Goal: Task Accomplishment & Management: Use online tool/utility

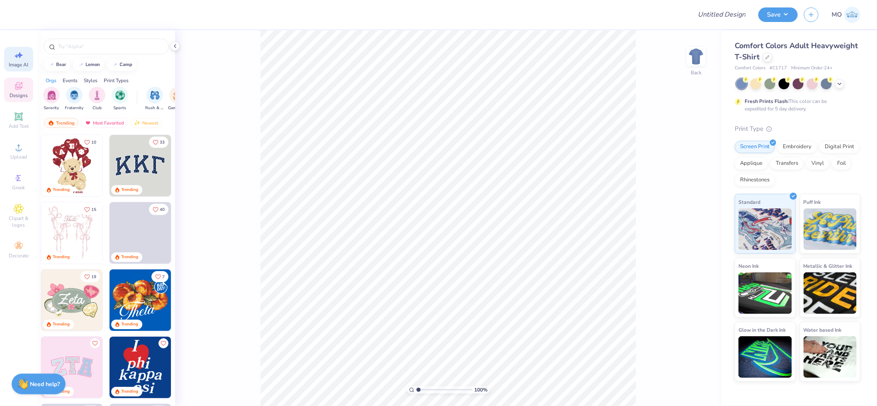
click at [20, 61] on span "Image AI" at bounding box center [18, 64] width 19 height 7
select select "4"
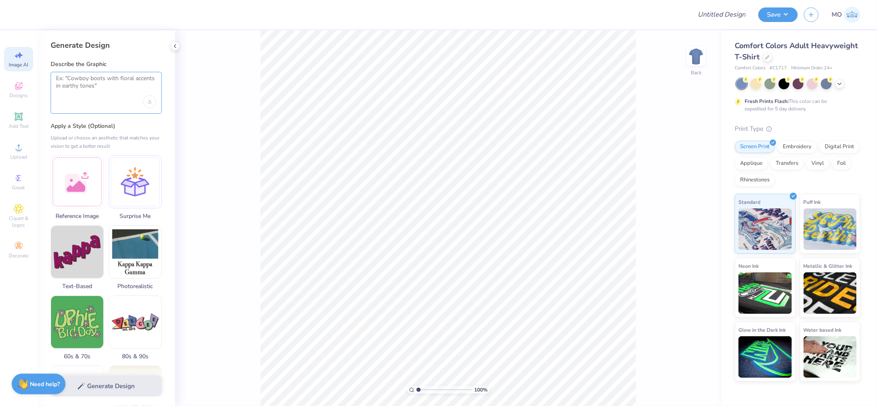
click at [93, 88] on textarea at bounding box center [106, 85] width 100 height 21
click at [29, 90] on div "Designs" at bounding box center [18, 90] width 29 height 24
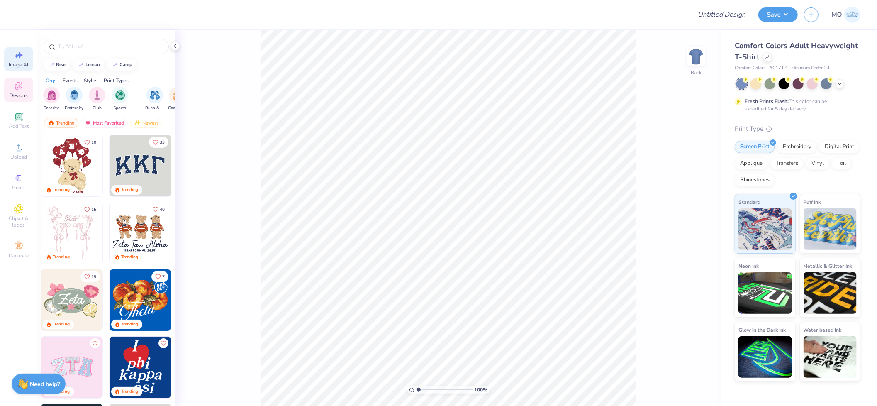
click at [17, 67] on span "Image AI" at bounding box center [18, 64] width 19 height 7
select select "4"
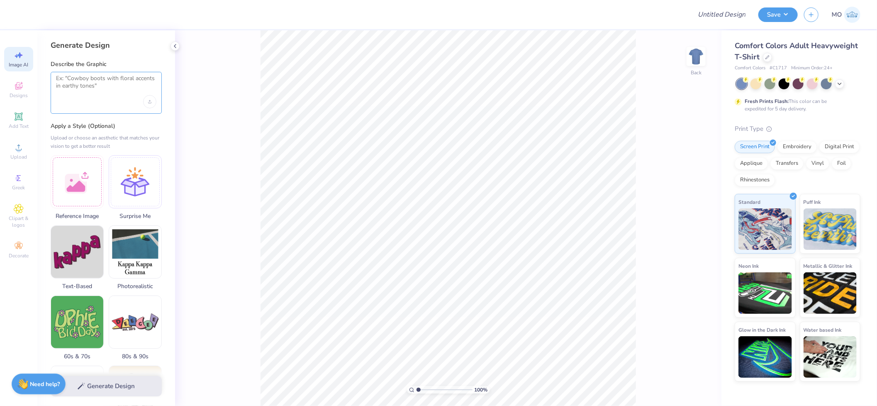
click at [115, 93] on textarea at bounding box center [106, 85] width 100 height 21
type textarea "crown"
click at [148, 104] on div "Upload image" at bounding box center [149, 101] width 13 height 13
click at [100, 80] on textarea "crown" at bounding box center [106, 85] width 100 height 21
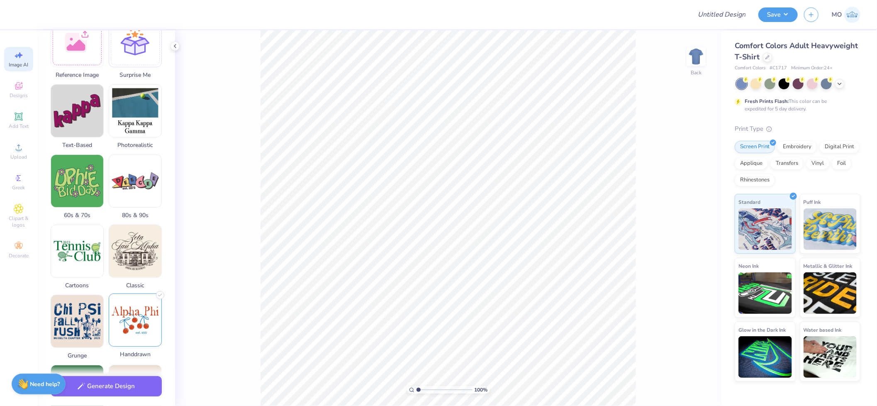
scroll to position [184, 0]
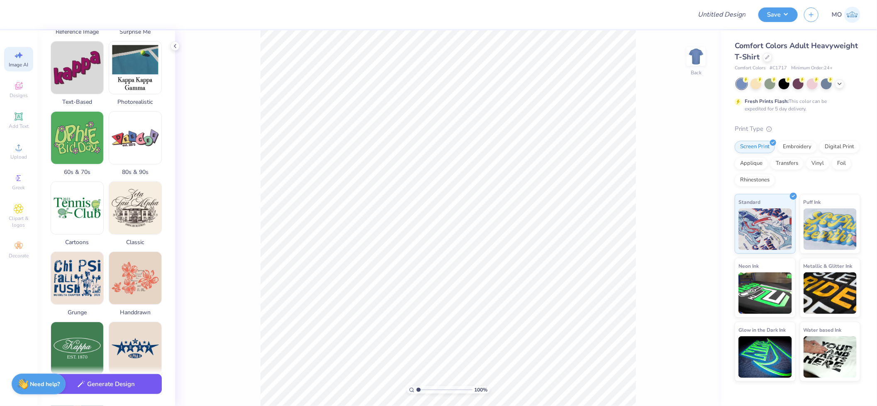
click at [134, 383] on button "Generate Design" at bounding box center [106, 384] width 111 height 20
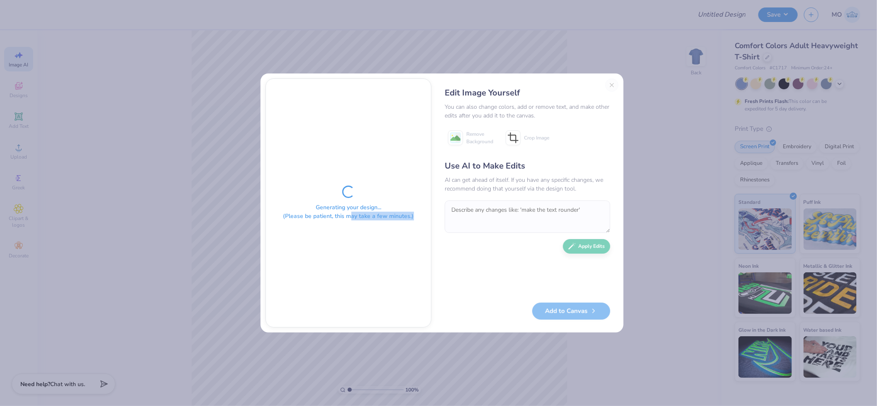
drag, startPoint x: 416, startPoint y: 214, endPoint x: 352, endPoint y: 217, distance: 64.8
click at [352, 217] on div "Generating your design... (Please be patient, this may take a few minutes.)" at bounding box center [348, 203] width 165 height 248
drag, startPoint x: 352, startPoint y: 217, endPoint x: 339, endPoint y: 216, distance: 12.9
click at [339, 216] on div "Generating your design... (Please be patient, this may take a few minutes.)" at bounding box center [348, 211] width 131 height 17
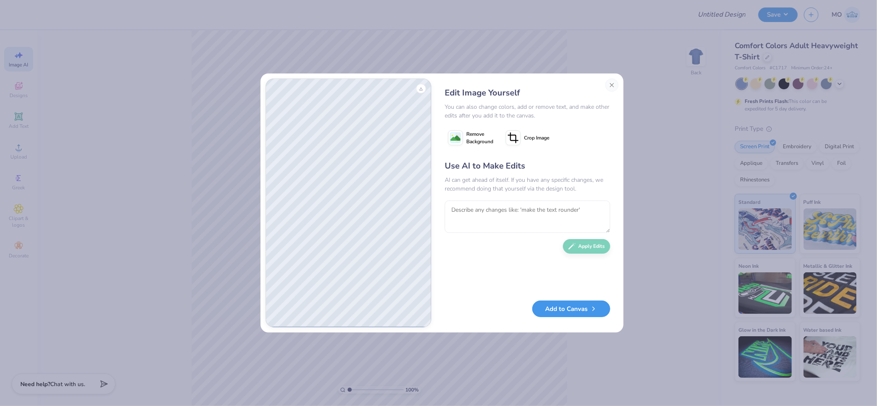
click at [591, 312] on button "Add to Canvas" at bounding box center [571, 308] width 78 height 17
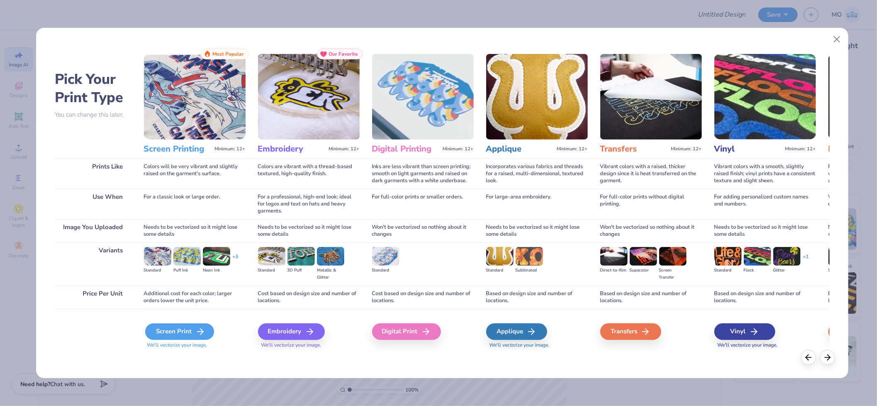
click at [180, 332] on div "Screen Print" at bounding box center [179, 331] width 69 height 17
click at [207, 330] on div "Screen Print" at bounding box center [179, 331] width 69 height 17
click at [177, 332] on div "Screen Print" at bounding box center [179, 331] width 69 height 17
click at [180, 329] on div "Screen Print" at bounding box center [179, 331] width 69 height 17
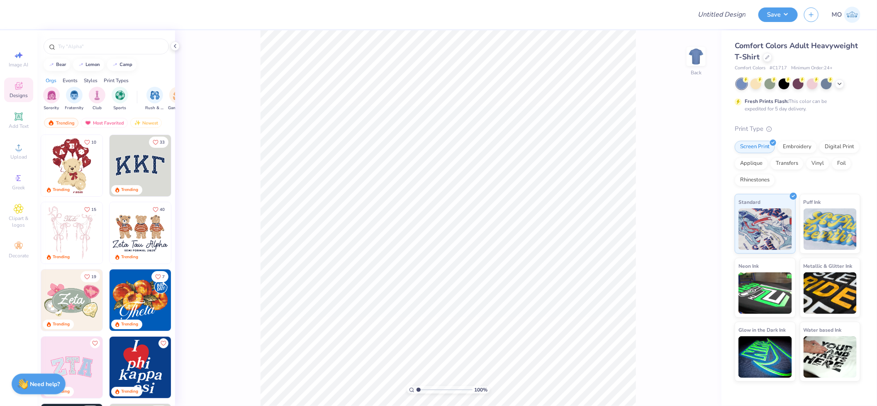
click at [152, 239] on img at bounding box center [139, 232] width 61 height 61
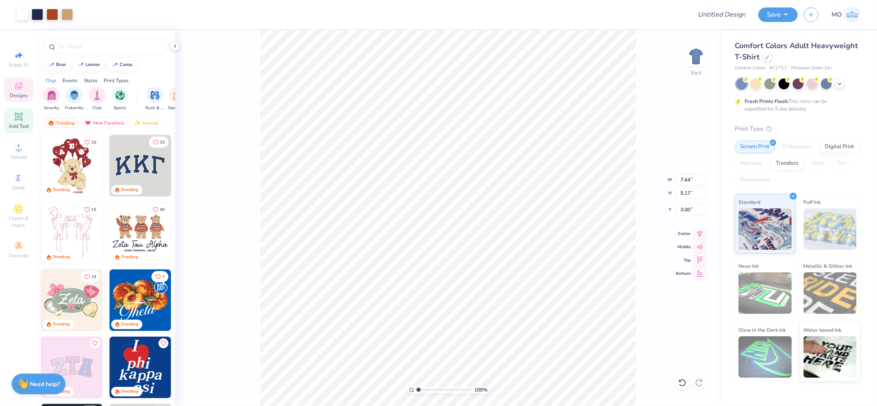
click at [19, 126] on span "Add Text" at bounding box center [19, 126] width 20 height 7
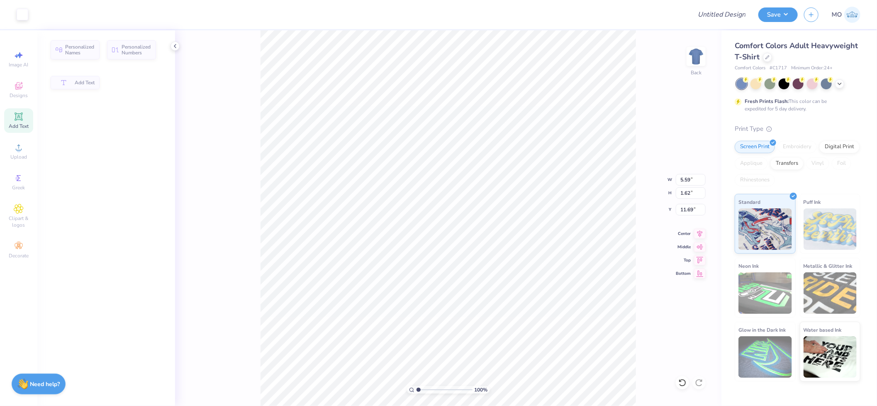
type input "5.59"
type input "1.62"
type input "11.69"
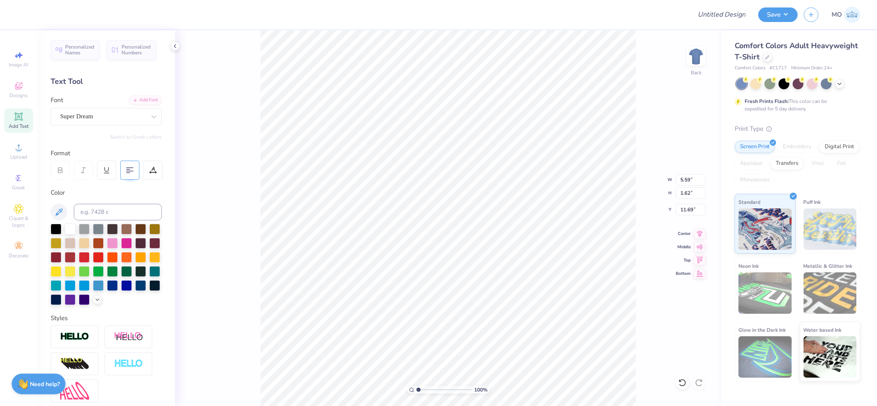
click at [132, 173] on icon at bounding box center [129, 169] width 7 height 7
click at [129, 173] on icon at bounding box center [129, 169] width 7 height 7
click at [133, 173] on icon at bounding box center [129, 169] width 7 height 7
click at [154, 171] on icon at bounding box center [152, 169] width 7 height 7
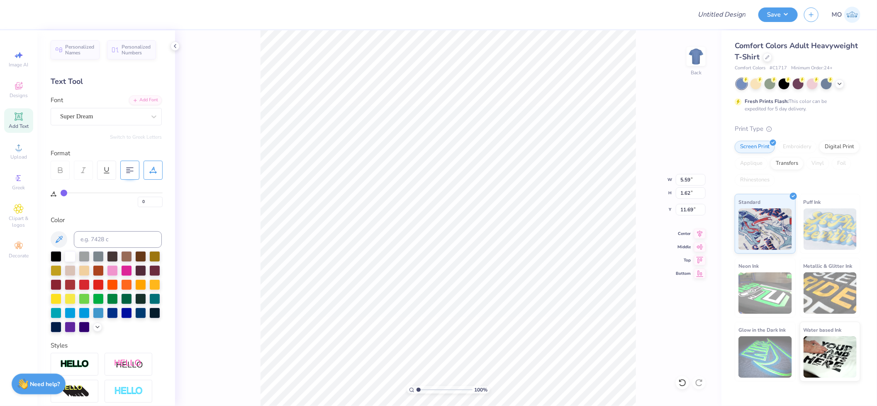
type input "3"
type input "4"
type input "5"
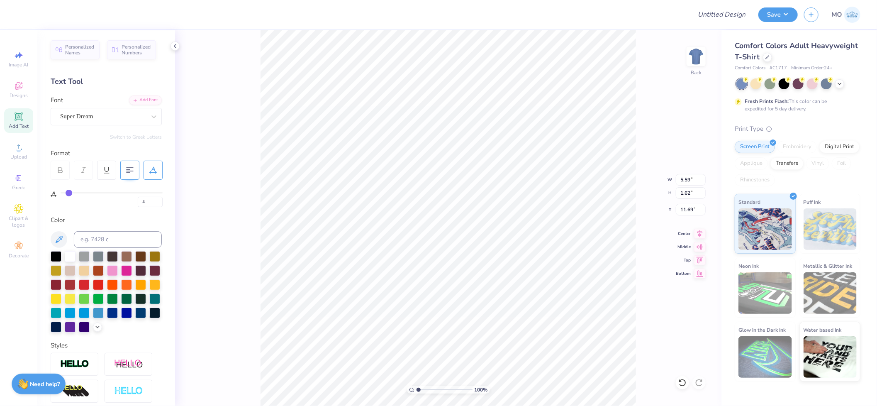
type input "5"
type input "6"
type input "7"
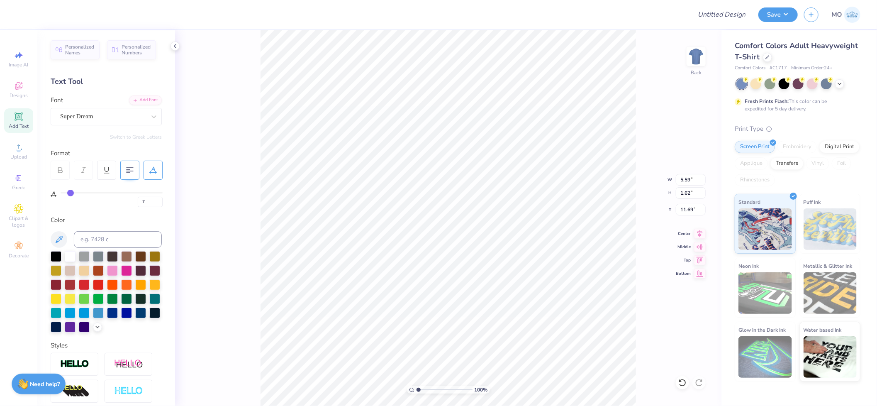
type input "8"
type input "9"
type input "10"
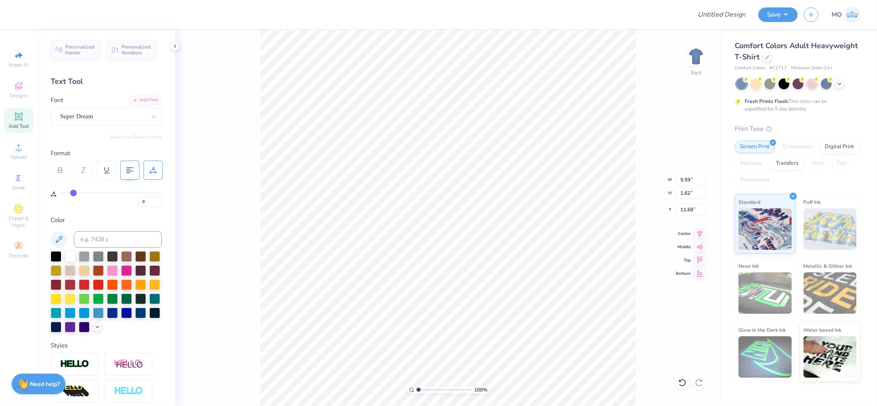
type input "10"
type input "11"
type input "12"
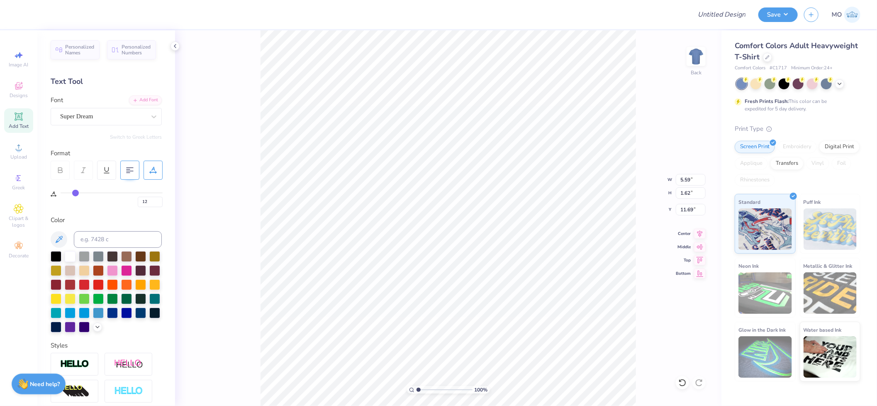
type input "13"
type input "14"
type input "15"
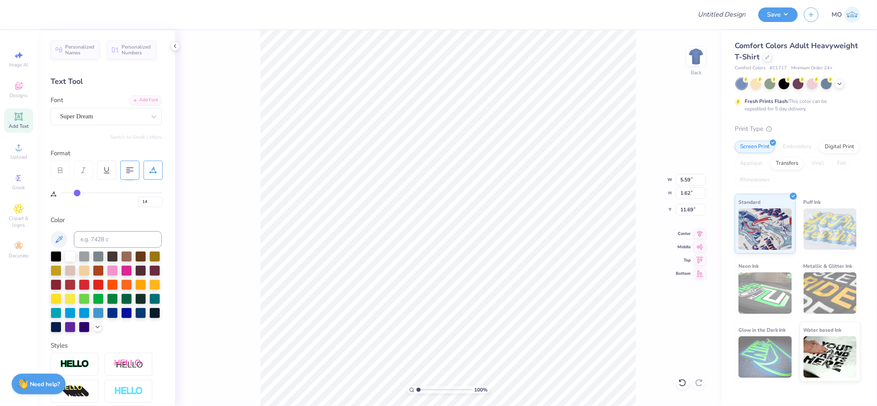
type input "15"
type input "16"
type input "17"
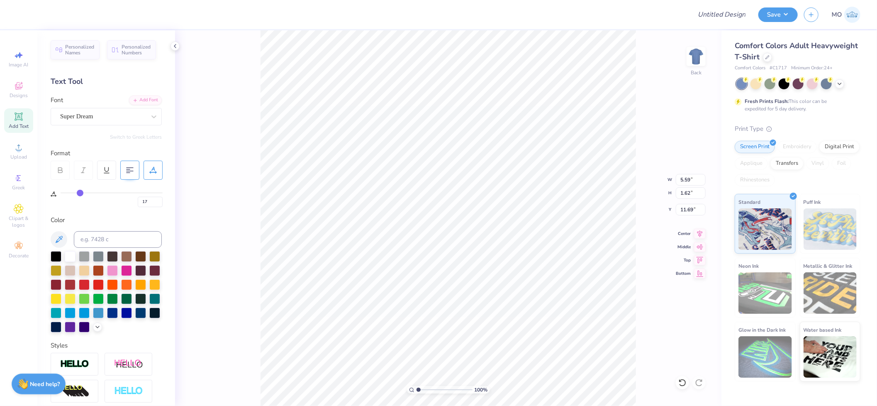
type input "18"
type input "19"
type input "20"
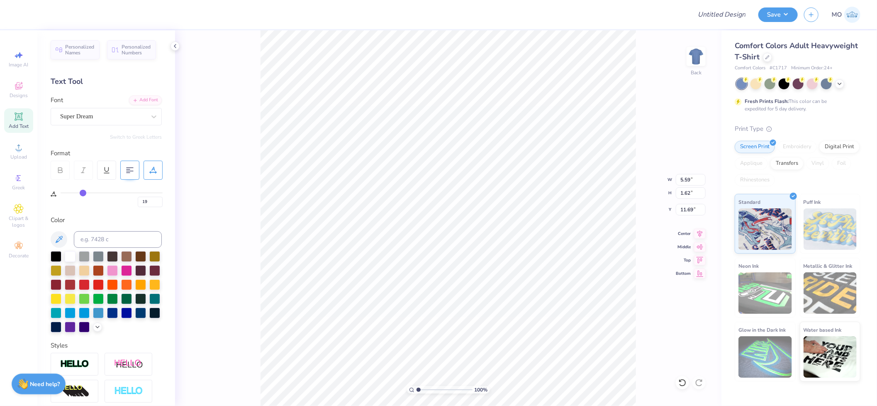
type input "20"
type input "21"
type input "22"
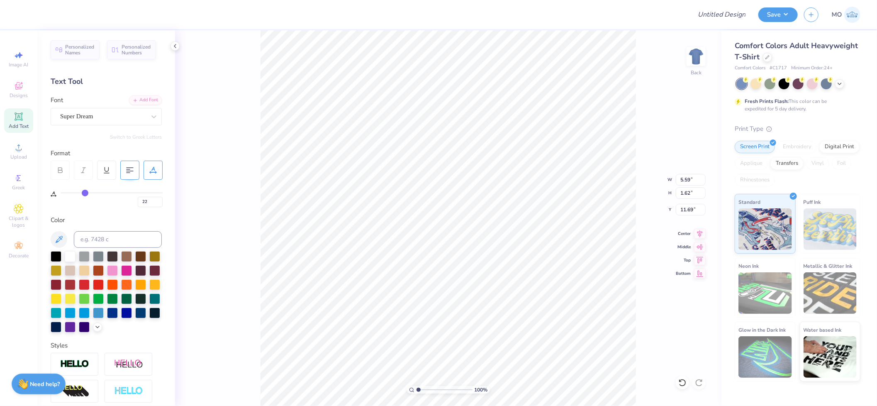
type input "23"
type input "24"
type input "25"
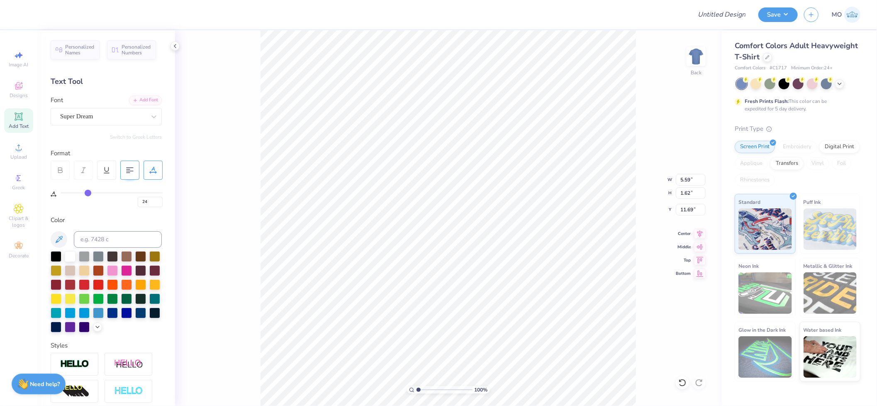
type input "25"
type input "26"
type input "27"
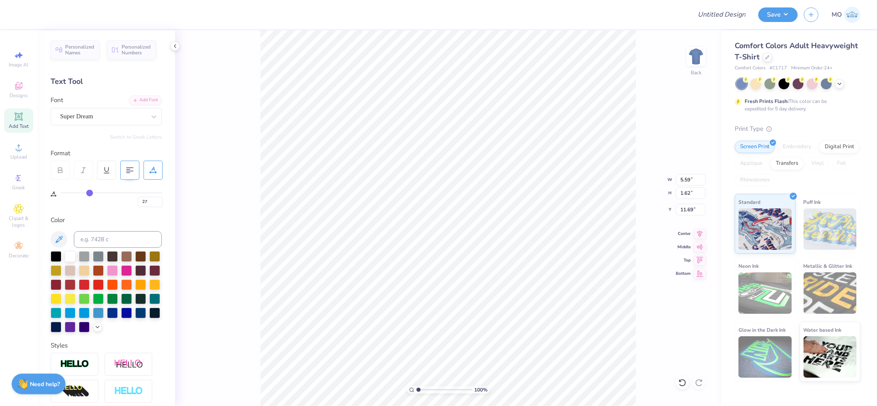
type input "28"
type input "29"
type input "30"
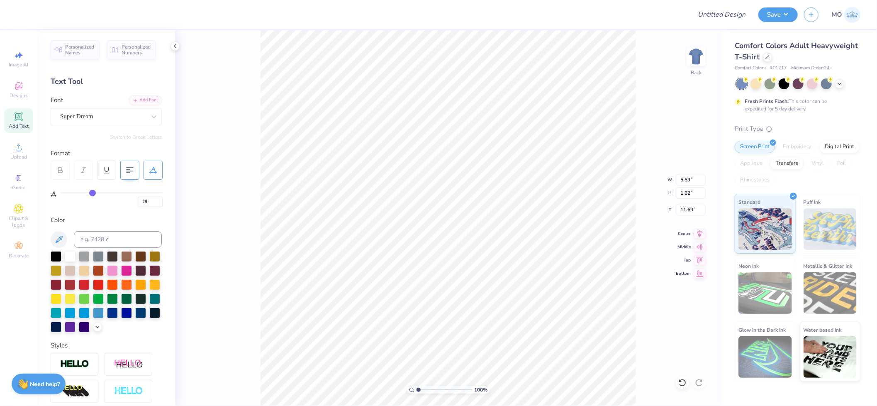
type input "30"
type input "31"
type input "32"
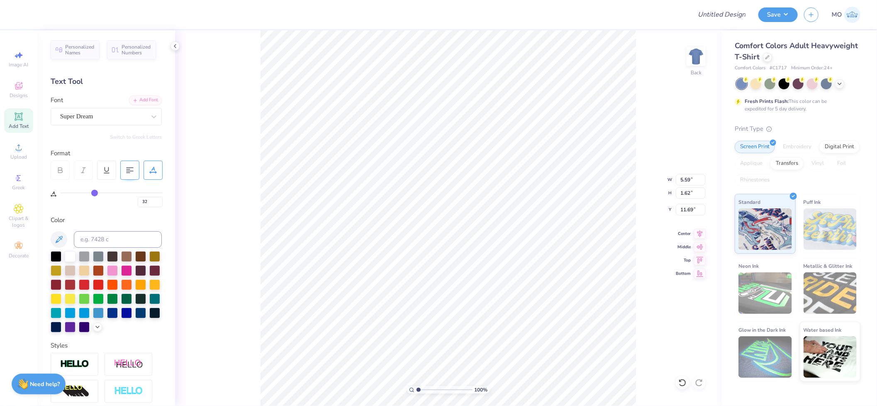
type input "33"
drag, startPoint x: 66, startPoint y: 194, endPoint x: 96, endPoint y: 194, distance: 29.4
type input "33"
click at [95, 193] on input "range" at bounding box center [112, 192] width 102 height 1
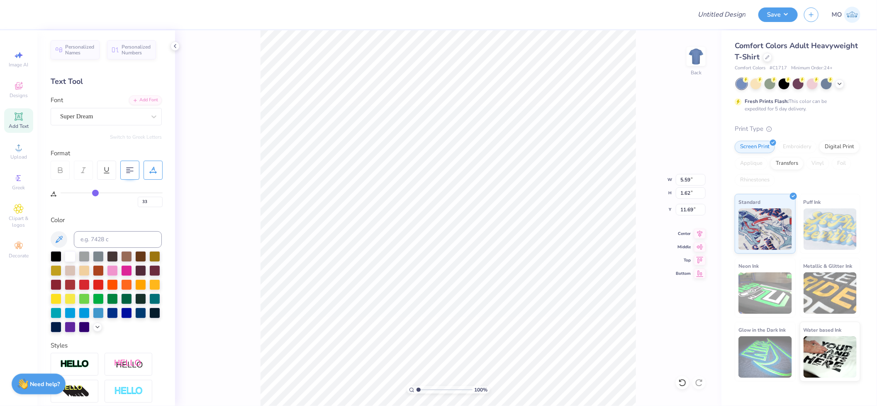
type input "7.88"
type input "34"
type input "35"
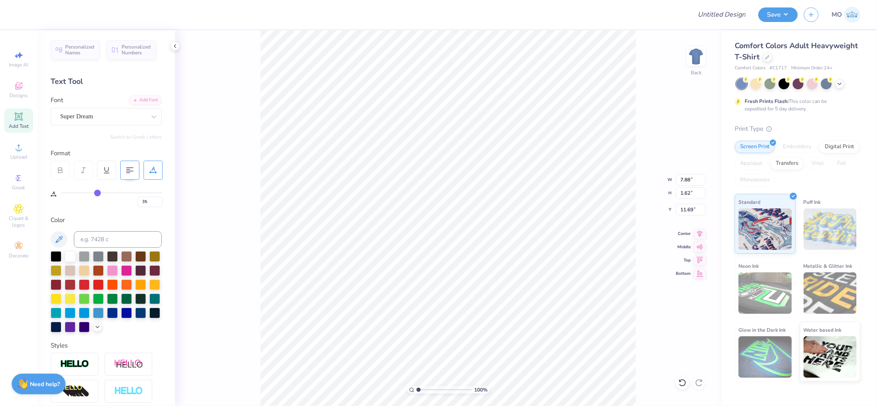
type input "36"
type input "37"
type input "39"
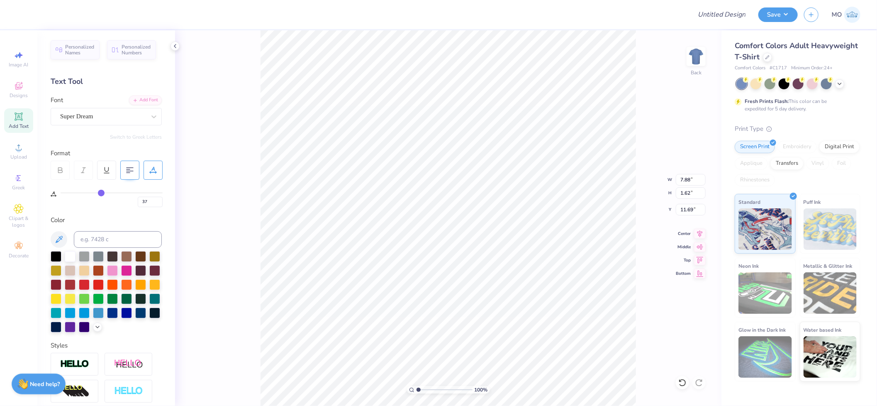
type input "39"
type input "40"
type input "41"
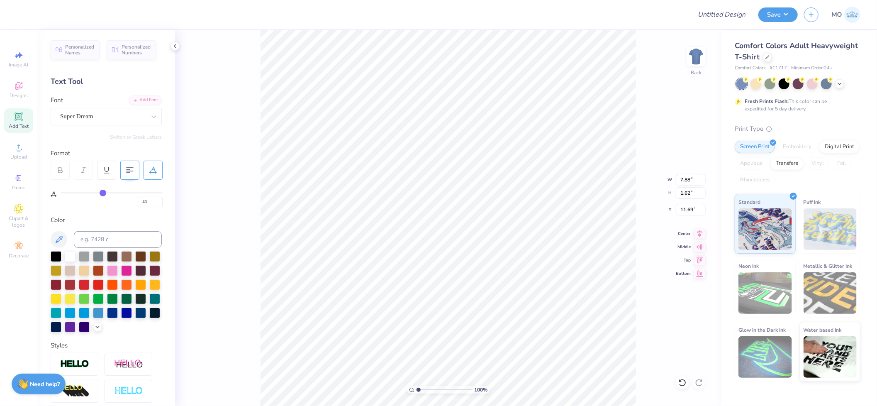
type input "42"
type input "44"
type input "45"
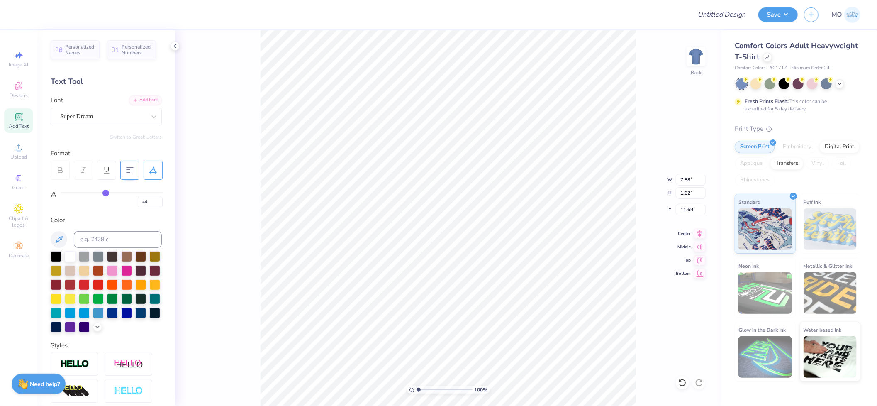
type input "45"
type input "48"
type input "52"
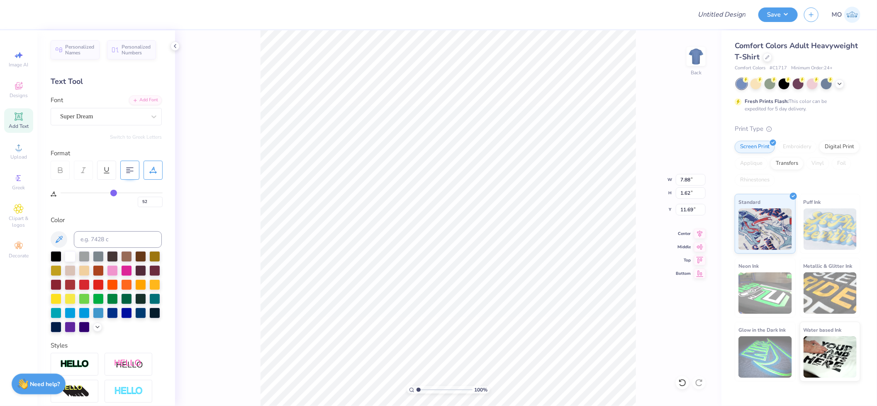
type input "54"
type input "55"
type input "57"
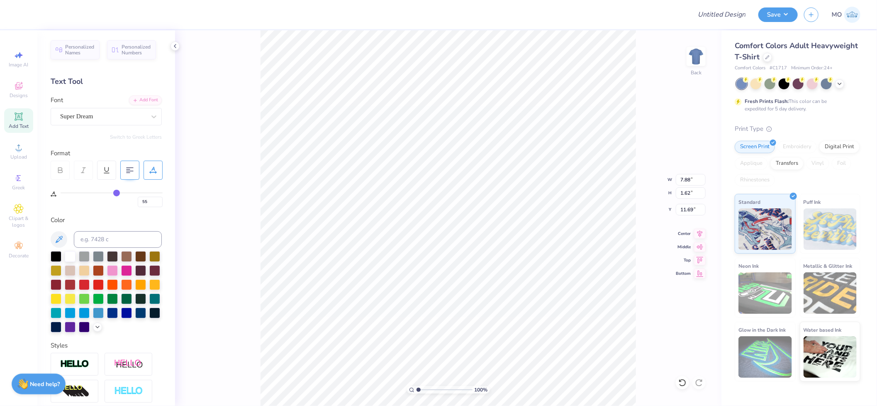
type input "57"
type input "59"
type input "60"
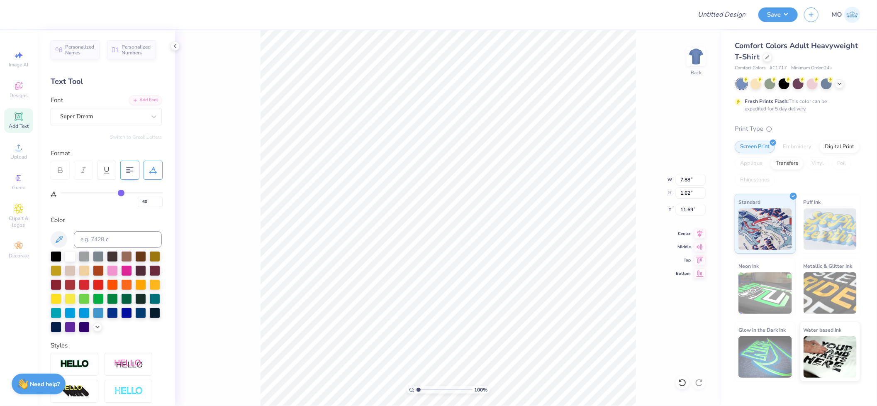
type input "61"
type input "62"
type input "63"
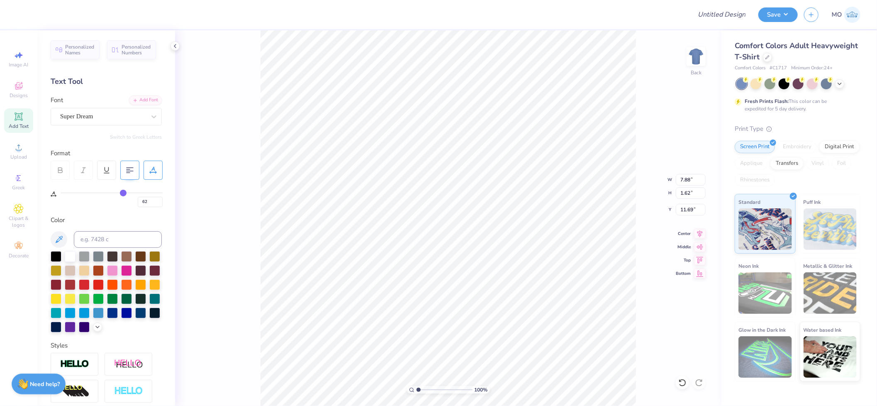
type input "63"
drag, startPoint x: 96, startPoint y: 193, endPoint x: 124, endPoint y: 195, distance: 28.7
click at [124, 193] on input "range" at bounding box center [112, 192] width 102 height 1
type input "40"
type input "43"
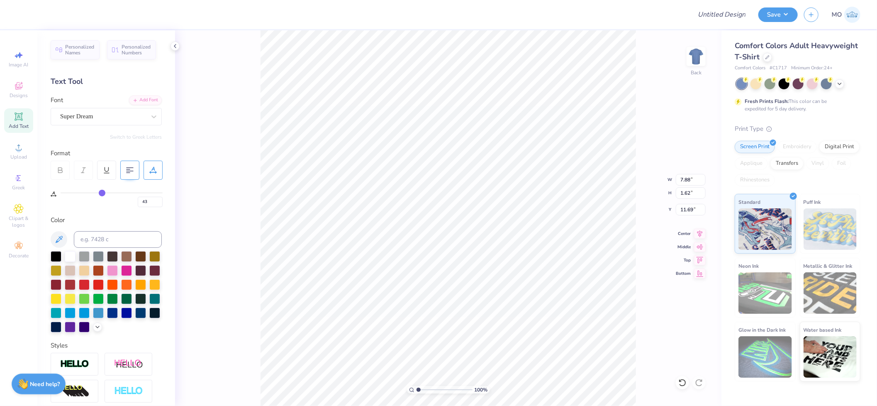
type input "9.96"
type input "37"
type input "35"
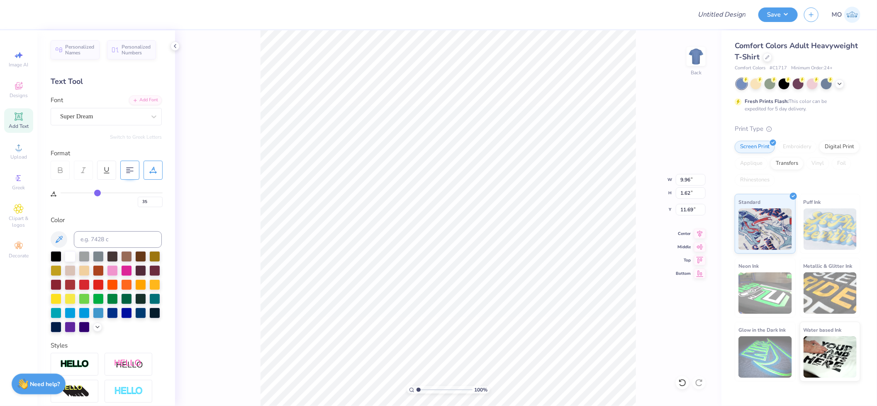
type input "34"
type input "33"
drag, startPoint x: 105, startPoint y: 194, endPoint x: 95, endPoint y: 195, distance: 9.6
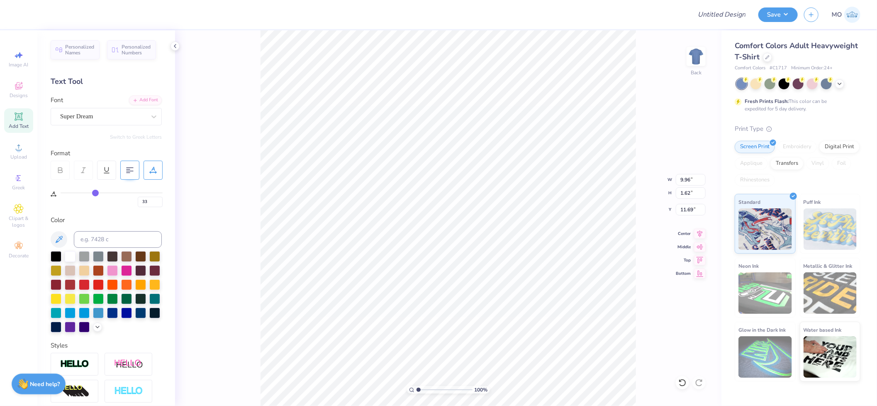
type input "33"
click at [95, 193] on input "range" at bounding box center [112, 192] width 102 height 1
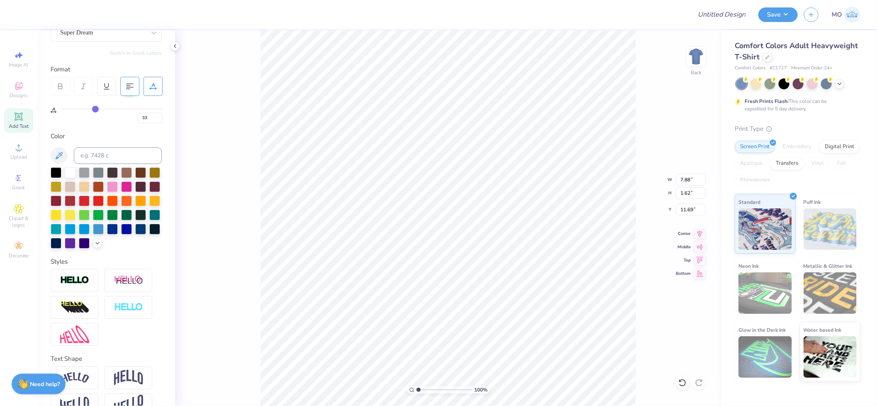
scroll to position [118, 0]
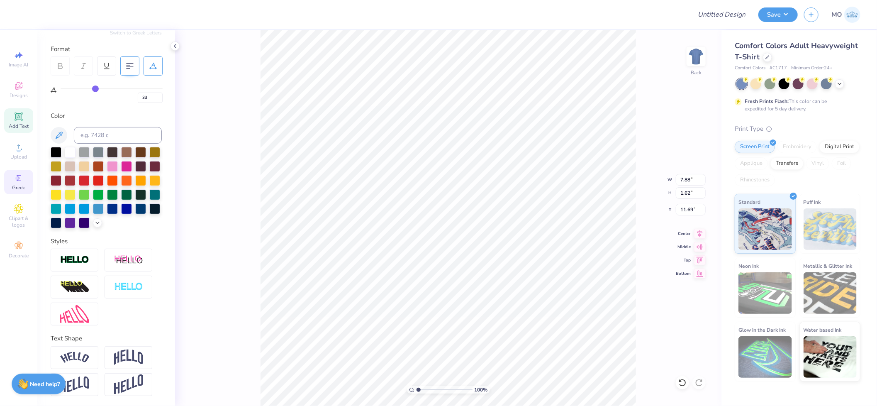
click at [28, 184] on div "Greek" at bounding box center [18, 182] width 29 height 24
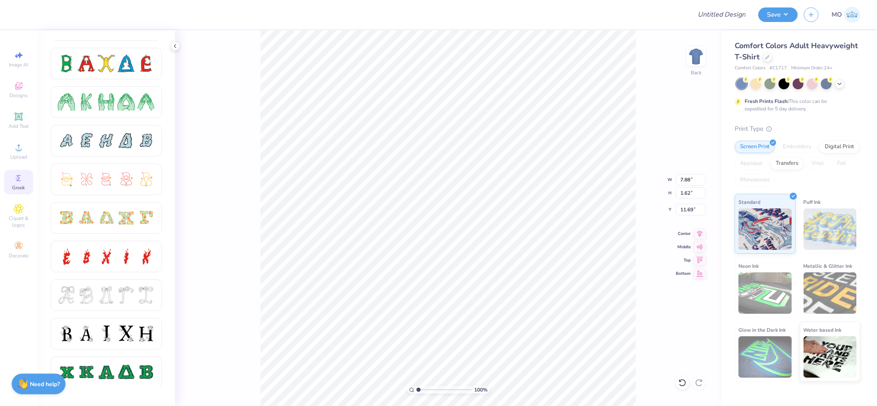
scroll to position [164, 0]
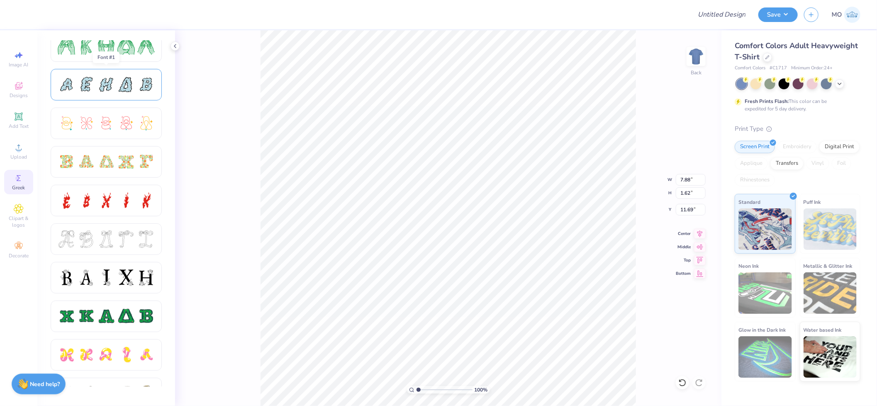
click at [86, 90] on div at bounding box center [86, 84] width 17 height 17
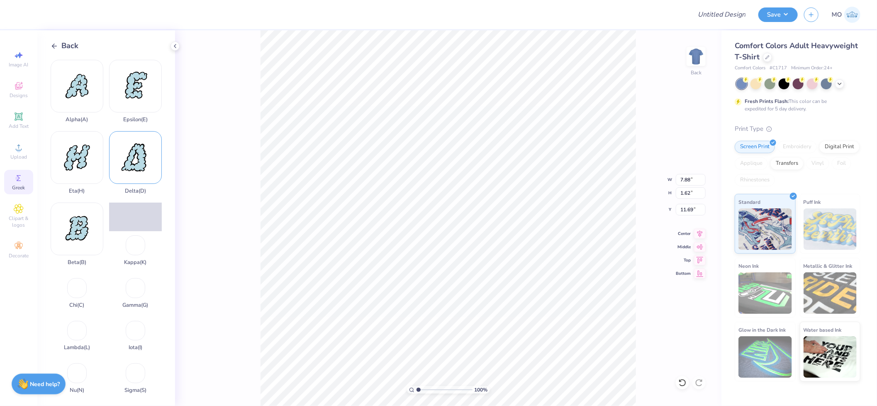
click at [139, 161] on div "Delta ( D )" at bounding box center [135, 162] width 53 height 63
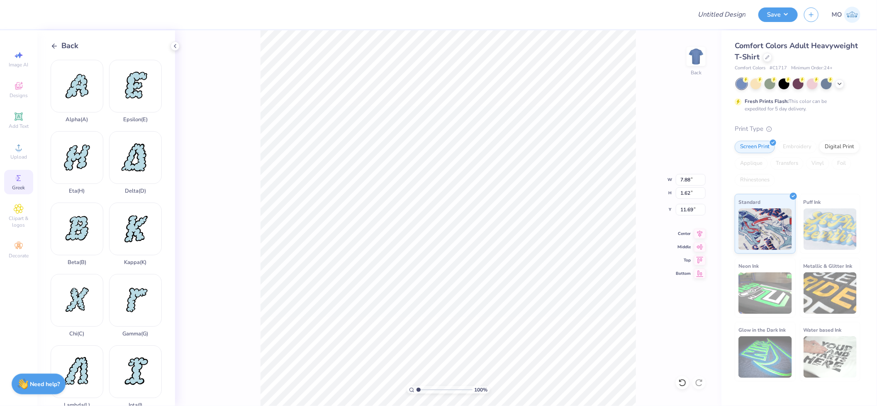
type input "14.23"
type input "15.93"
type input "4.54"
click at [136, 287] on div "Gamma ( G )" at bounding box center [135, 305] width 53 height 63
type input "14.24"
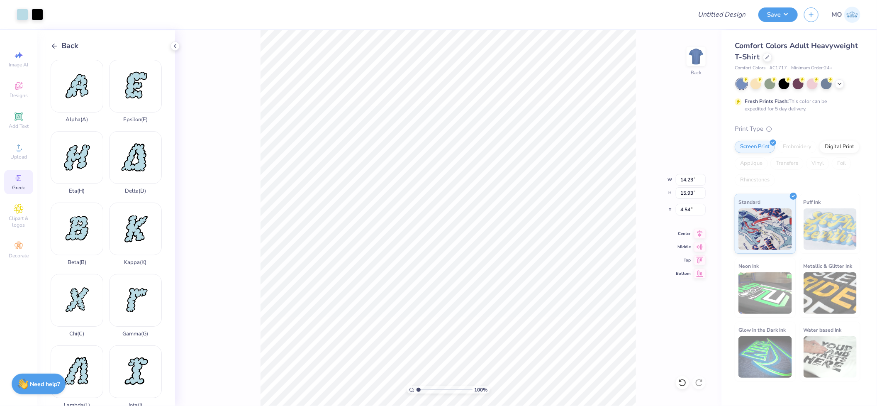
type input "16.31"
type input "4.35"
type input "4.09"
type input "4.69"
type input "14.60"
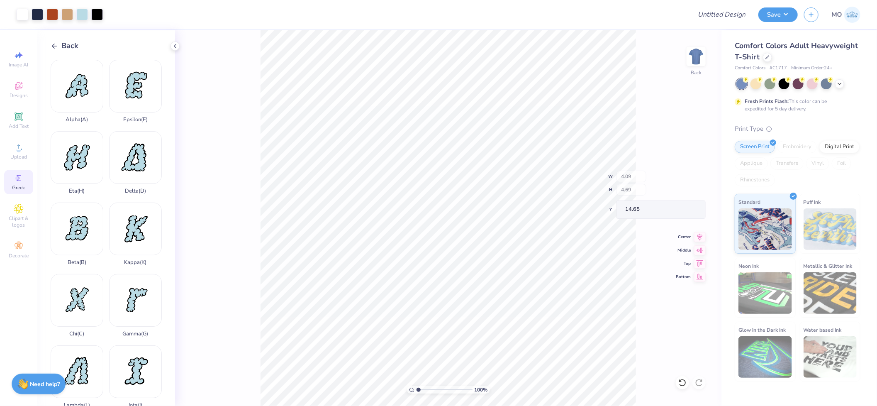
type input "14.65"
click at [19, 188] on span "Greek" at bounding box center [18, 187] width 13 height 7
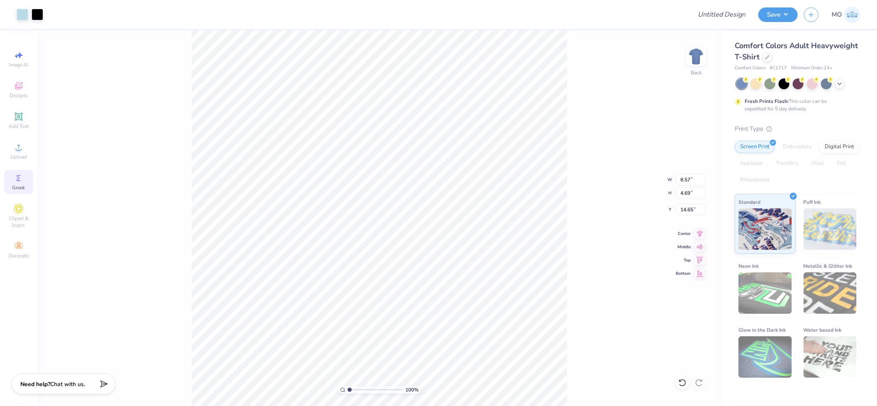
click at [17, 180] on circle at bounding box center [17, 178] width 5 height 5
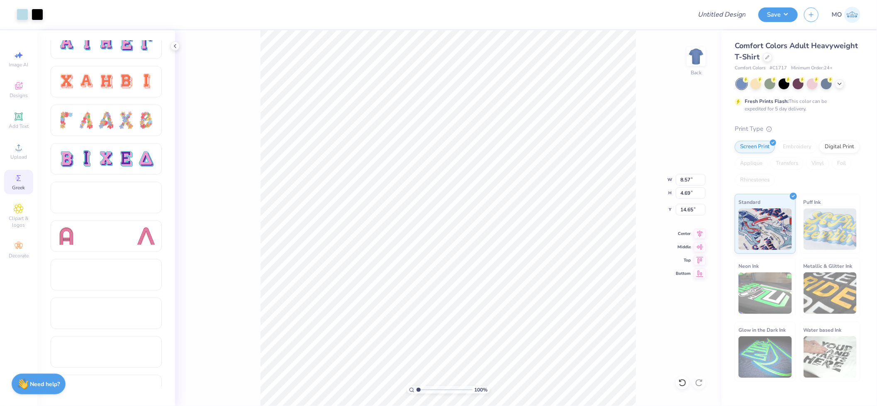
scroll to position [645, 0]
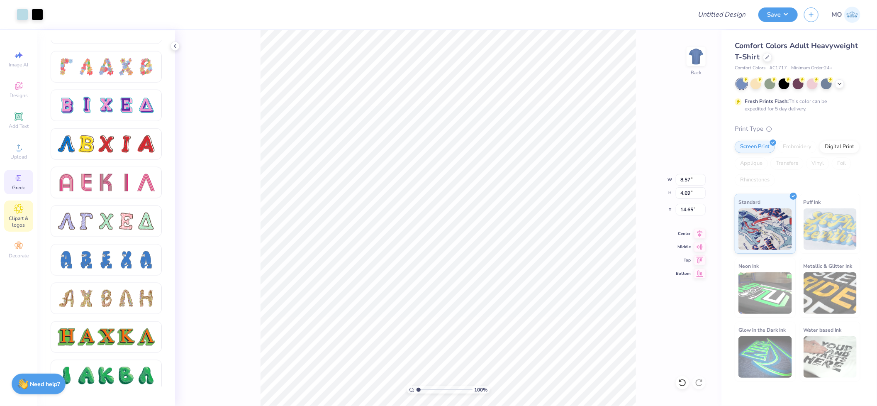
click at [21, 220] on span "Clipart & logos" at bounding box center [18, 221] width 29 height 13
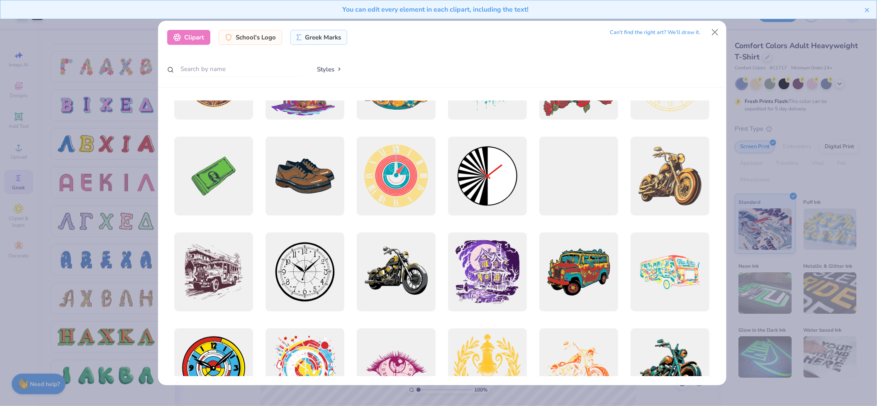
scroll to position [92, 0]
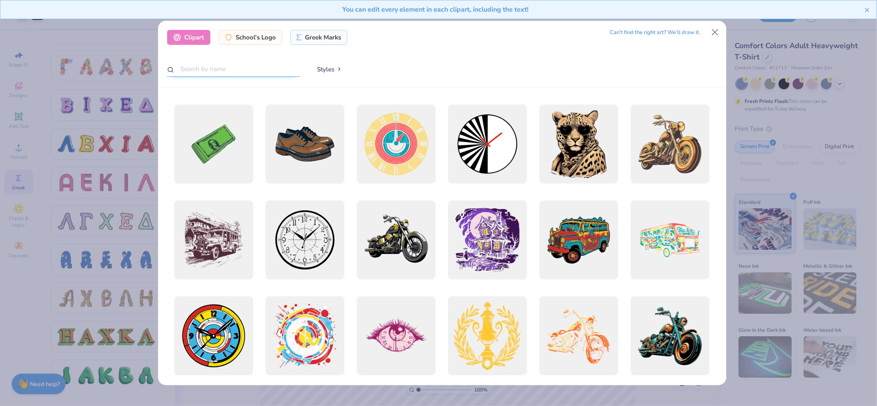
click at [252, 66] on input "text" at bounding box center [233, 68] width 133 height 15
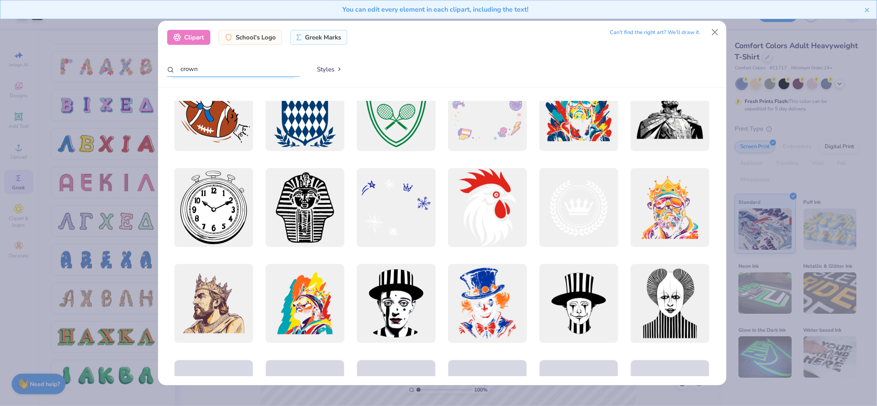
scroll to position [322, 0]
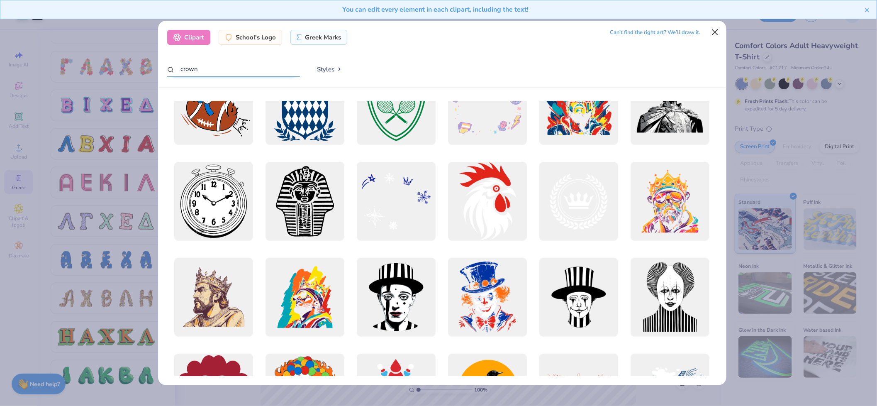
type input "crown"
click at [718, 28] on button "Close" at bounding box center [715, 32] width 16 height 16
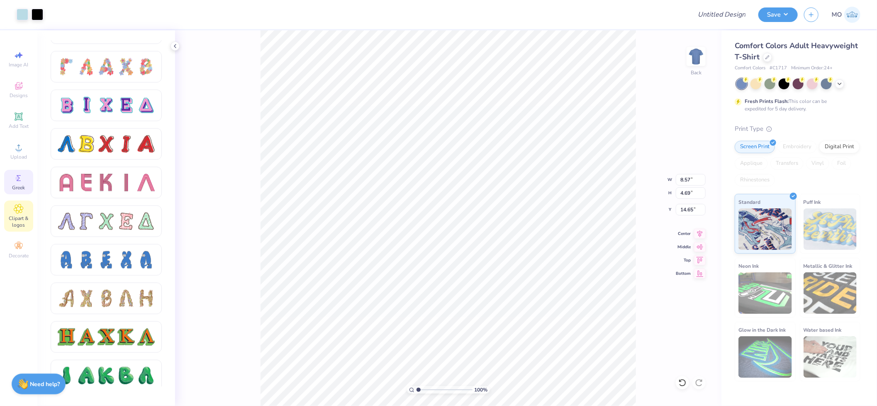
click at [22, 216] on span "Clipart & logos" at bounding box center [18, 221] width 29 height 13
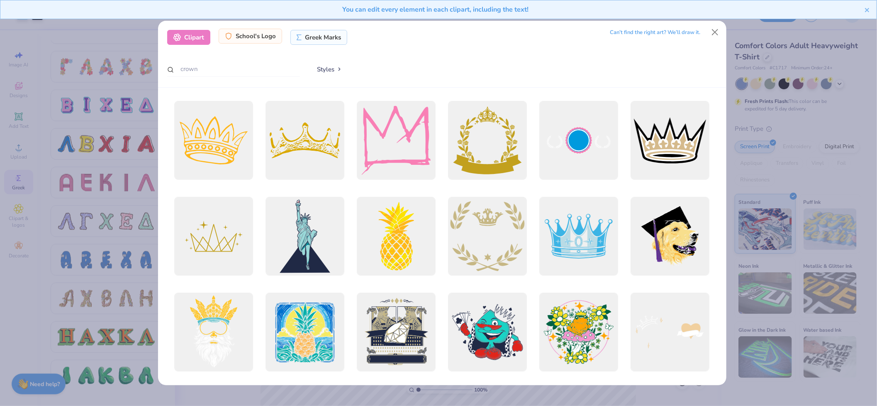
click at [268, 40] on div "School's Logo" at bounding box center [250, 36] width 63 height 15
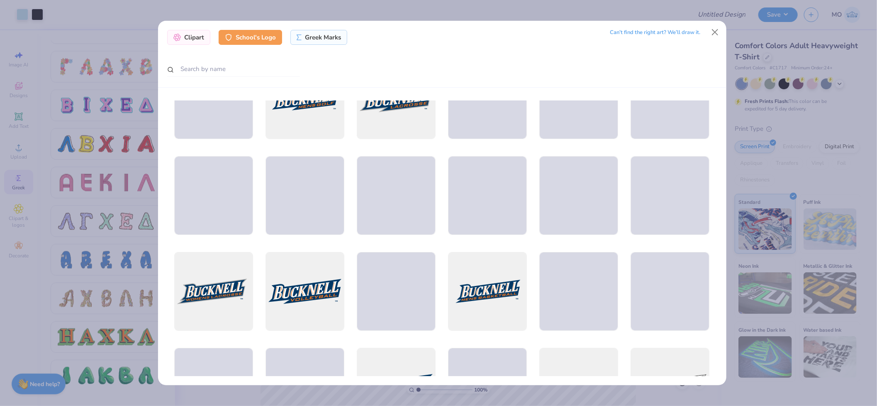
scroll to position [46, 0]
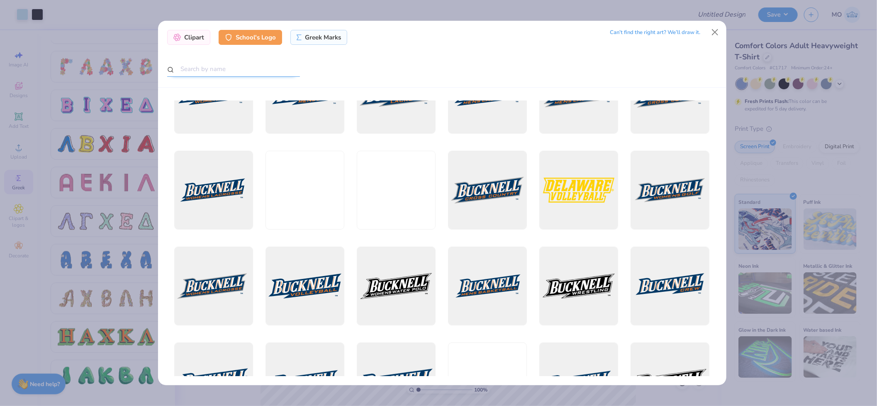
click at [241, 73] on input "text" at bounding box center [233, 68] width 133 height 15
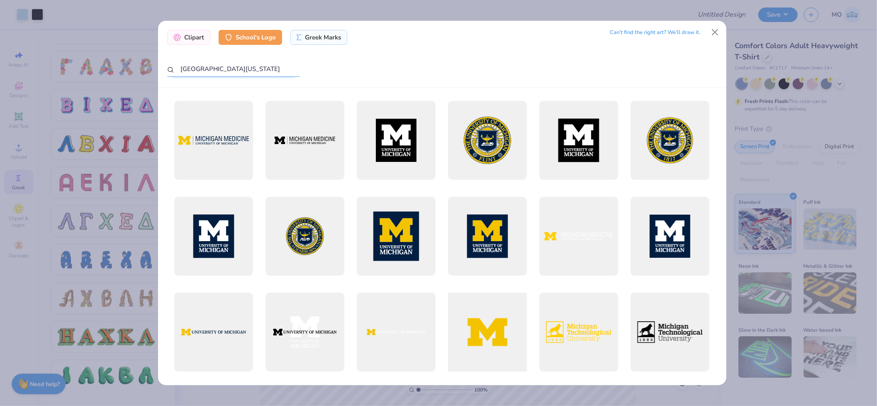
type input "university of michigan"
click at [491, 316] on div at bounding box center [487, 332] width 87 height 87
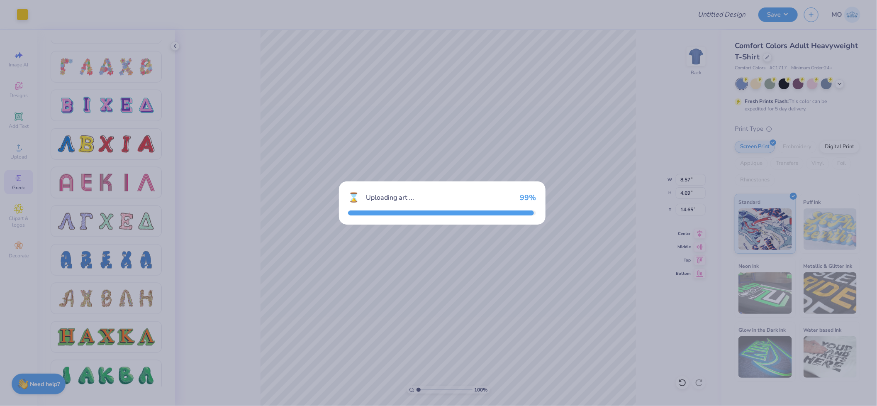
type input "14.06"
type input "9.87"
type input "3.00"
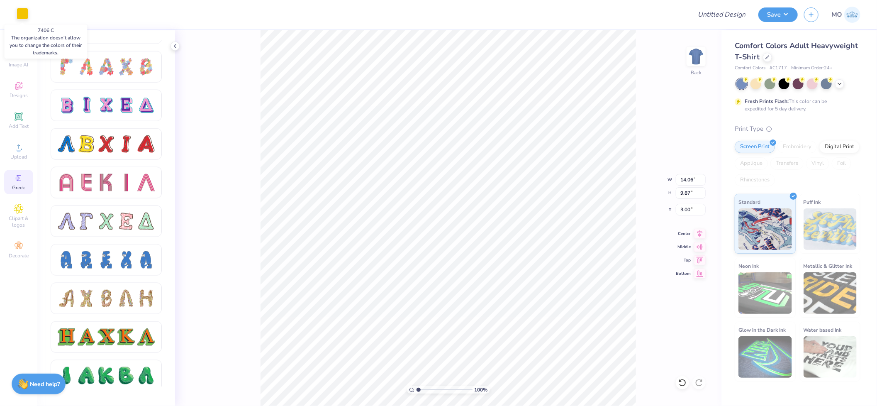
click at [25, 15] on div at bounding box center [23, 14] width 12 height 12
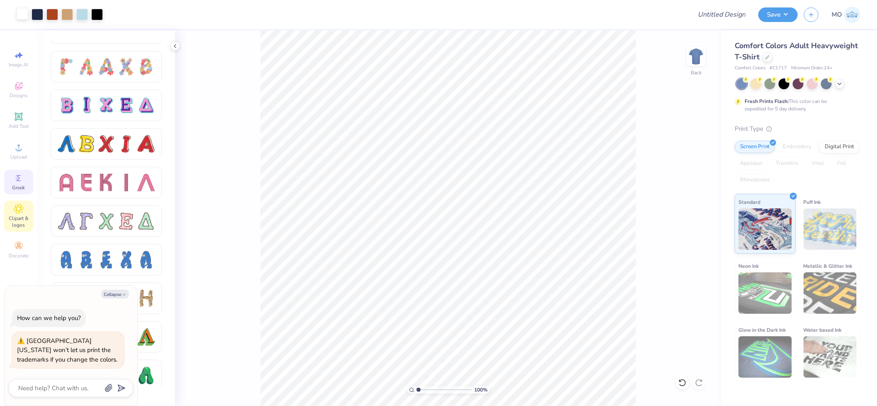
click at [21, 212] on icon at bounding box center [19, 209] width 10 height 10
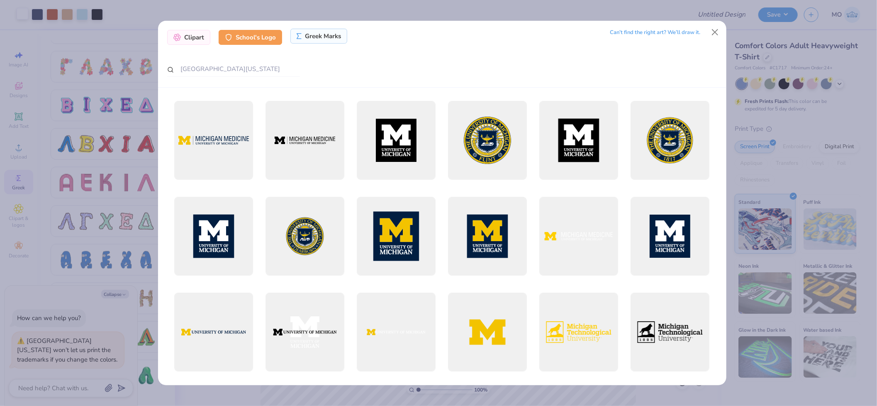
click at [328, 34] on div "Greek Marks" at bounding box center [318, 36] width 57 height 15
type textarea "x"
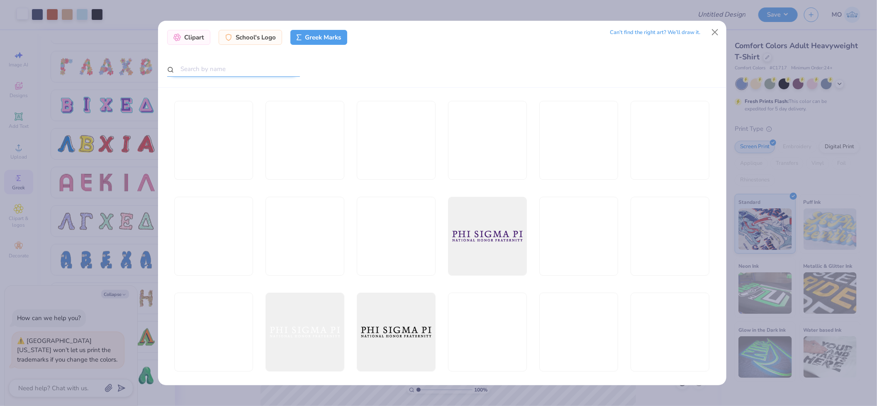
click at [273, 75] on input "text" at bounding box center [233, 68] width 133 height 15
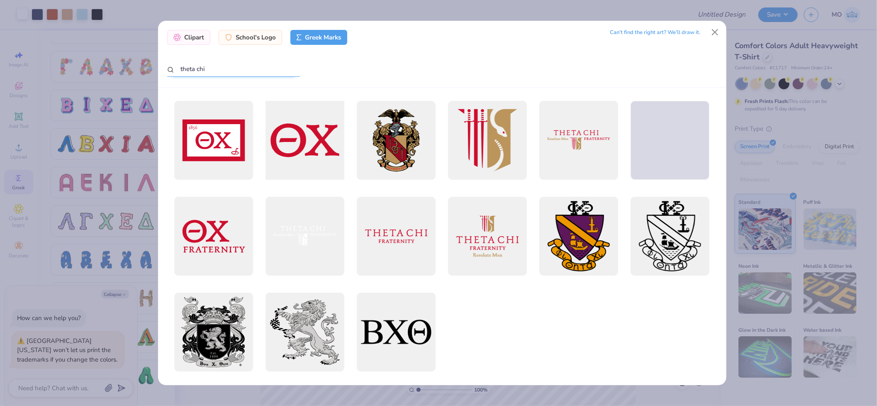
type input "theta chi"
click at [318, 138] on div at bounding box center [305, 140] width 87 height 87
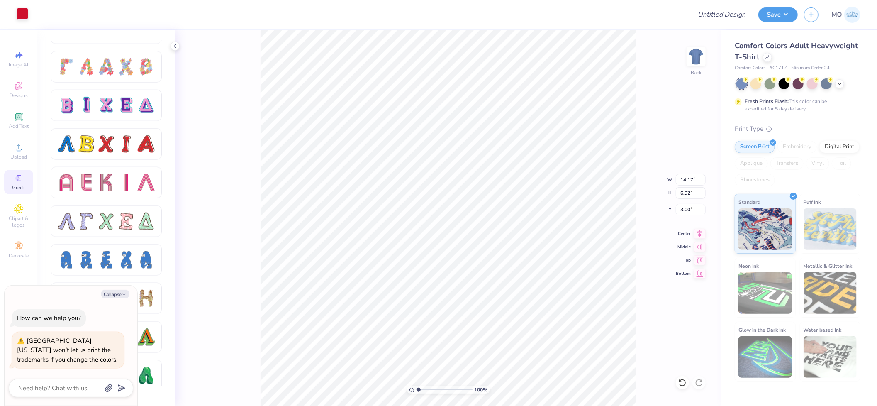
type textarea "x"
type input "6.89"
type input "3.36"
type textarea "x"
type input "8.33"
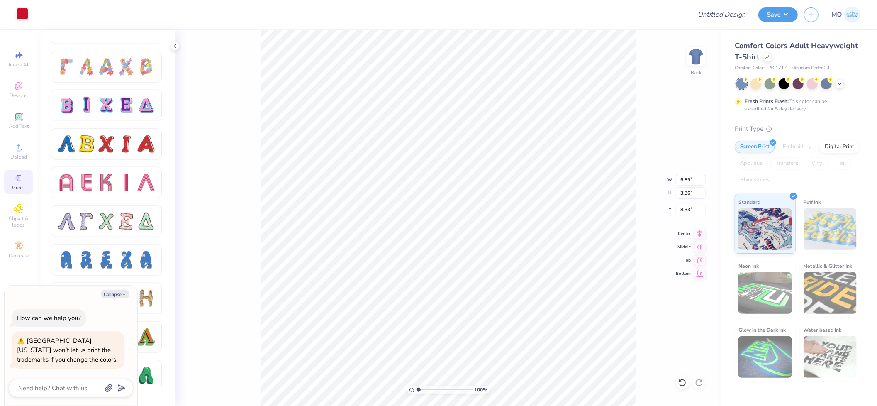
type textarea "x"
type input "5.78"
type input "2.82"
type textarea "x"
type input "8.59"
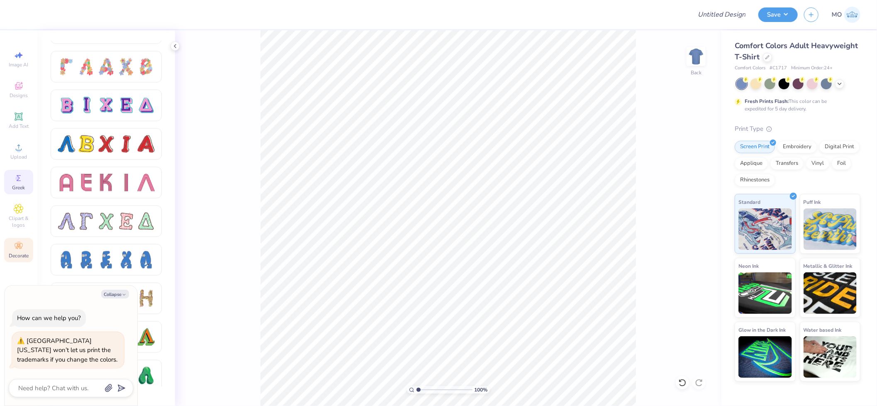
click at [19, 255] on span "Decorate" at bounding box center [19, 255] width 20 height 7
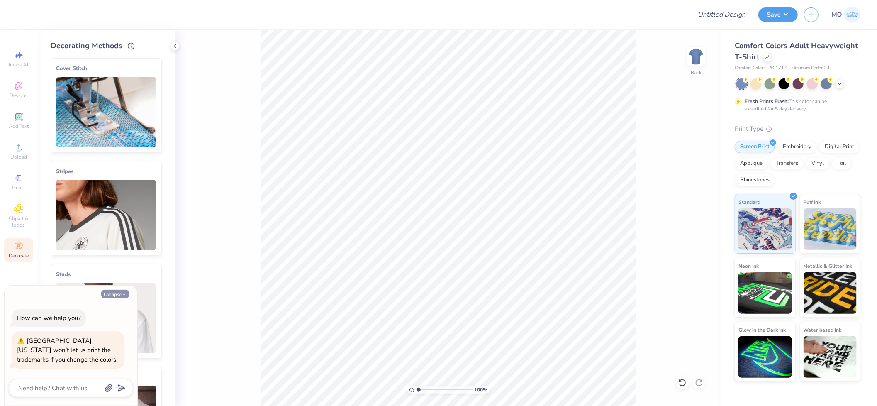
click at [125, 293] on icon "button" at bounding box center [123, 294] width 5 height 5
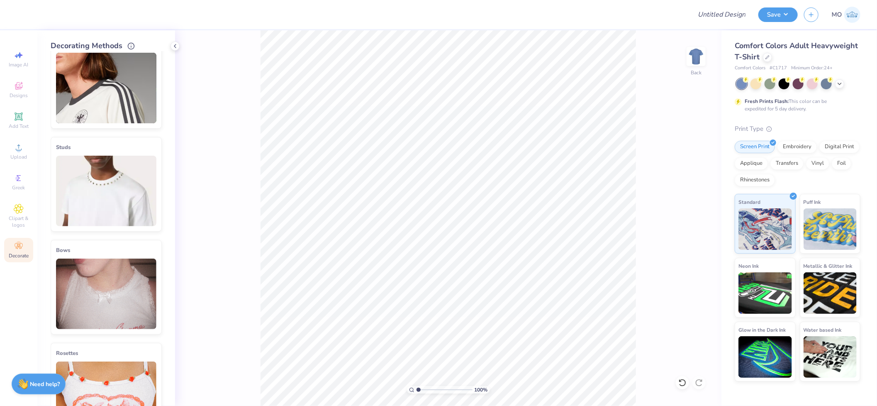
scroll to position [138, 0]
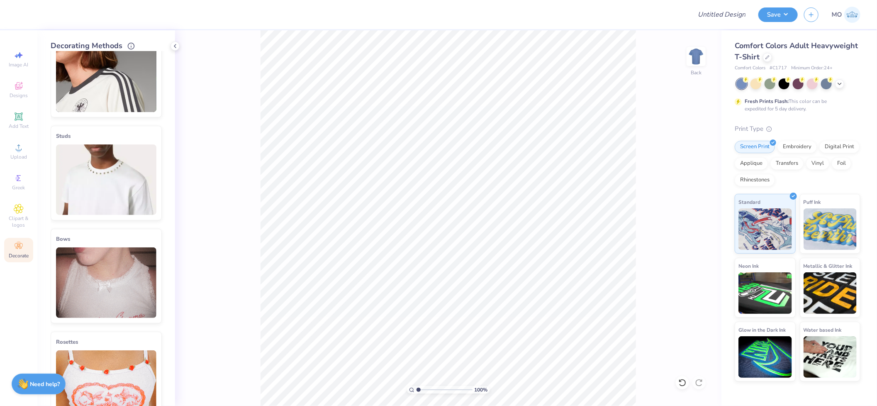
click at [119, 166] on img at bounding box center [106, 179] width 100 height 70
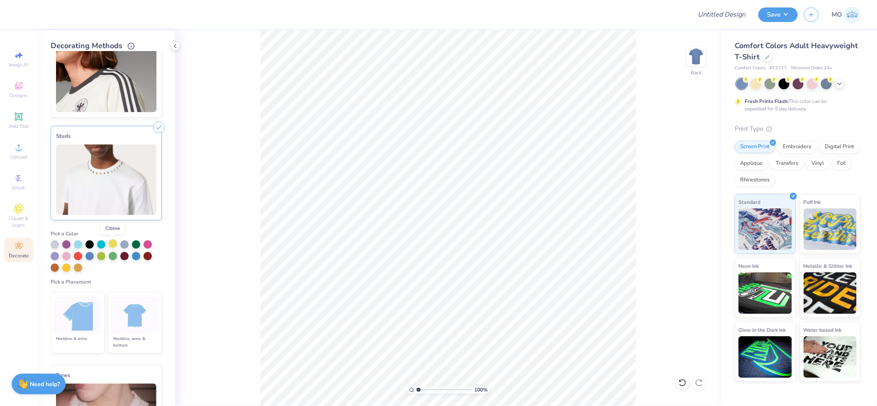
click at [115, 243] on div at bounding box center [113, 243] width 8 height 8
click at [89, 308] on img at bounding box center [77, 315] width 31 height 31
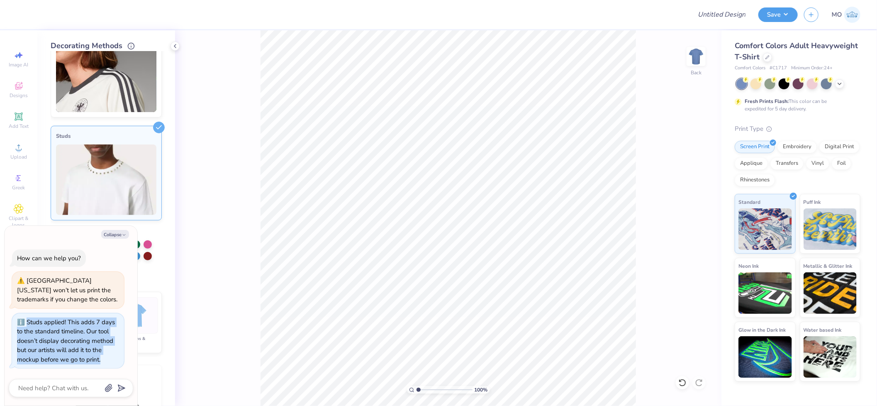
drag, startPoint x: 25, startPoint y: 321, endPoint x: 108, endPoint y: 362, distance: 92.4
click at [108, 362] on div "Studs applied! This adds 7 days to the standard timeline. Our tool doesn’t disp…" at bounding box center [68, 340] width 102 height 47
click at [86, 323] on div "Studs applied! This adds 7 days to the standard timeline. Our tool doesn’t disp…" at bounding box center [66, 341] width 98 height 46
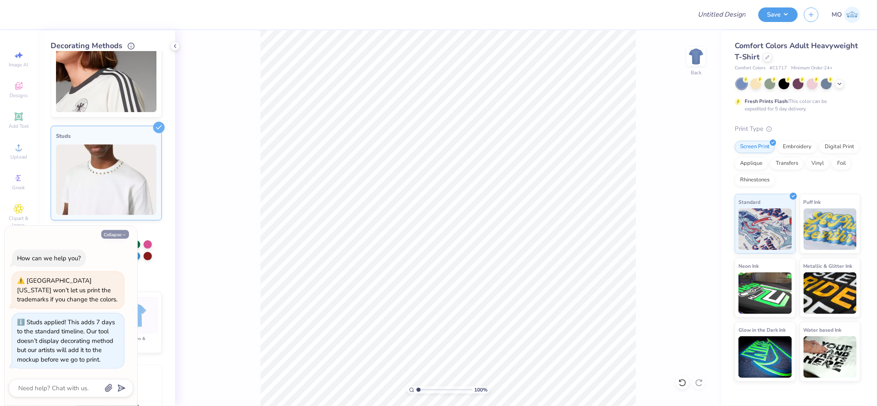
click at [122, 231] on button "Collapse" at bounding box center [115, 234] width 28 height 9
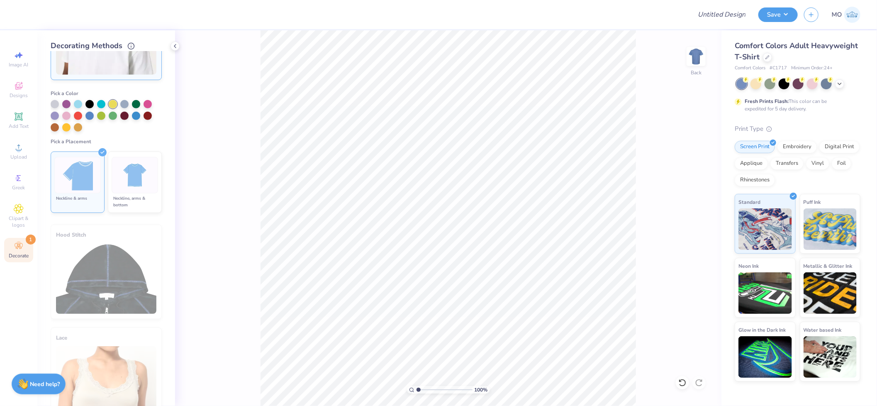
scroll to position [2, 0]
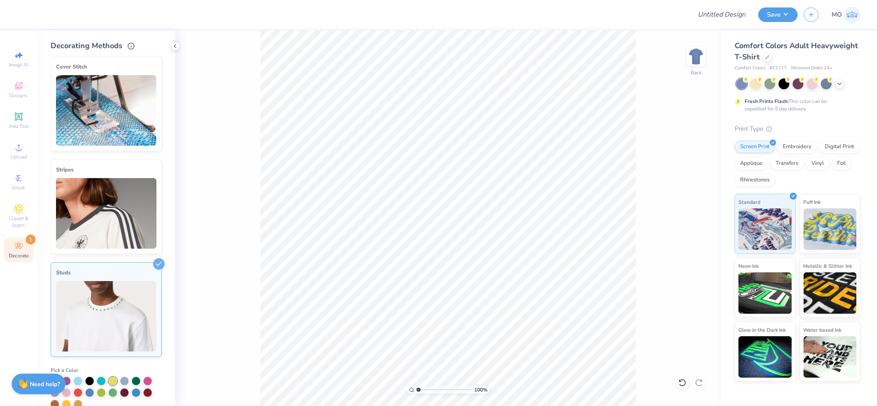
click at [118, 214] on img at bounding box center [106, 213] width 100 height 70
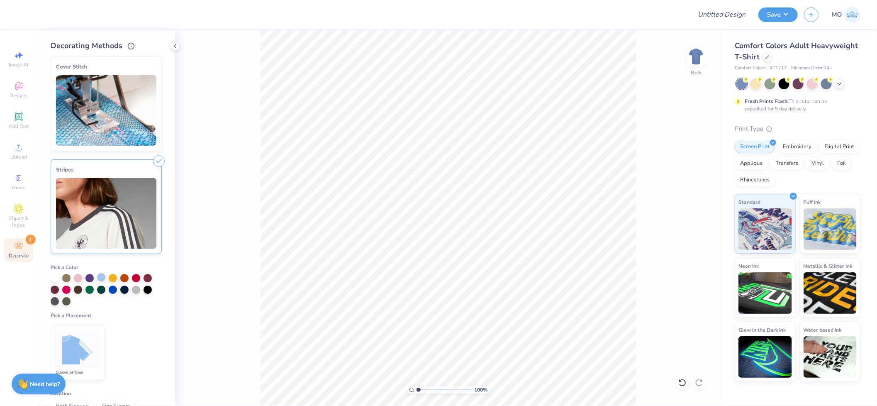
click at [100, 278] on div at bounding box center [101, 277] width 8 height 8
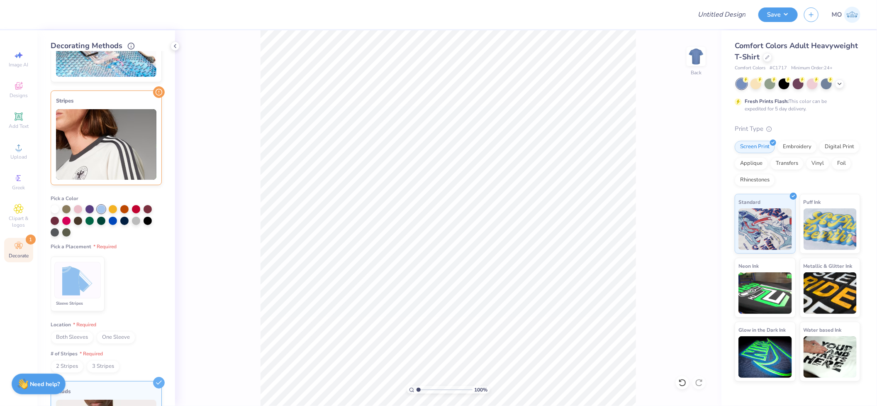
scroll to position [94, 0]
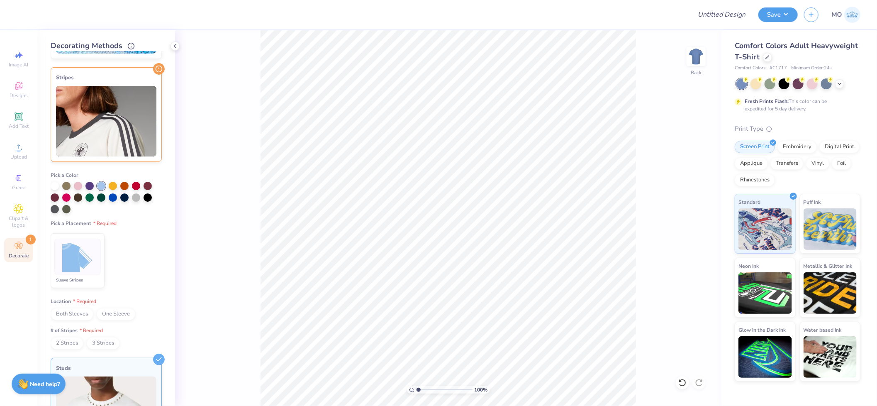
click at [86, 243] on img at bounding box center [77, 256] width 31 height 31
click at [75, 312] on span "Both Sleeves" at bounding box center [72, 314] width 43 height 12
click at [101, 342] on span "3 Stripes" at bounding box center [103, 343] width 33 height 12
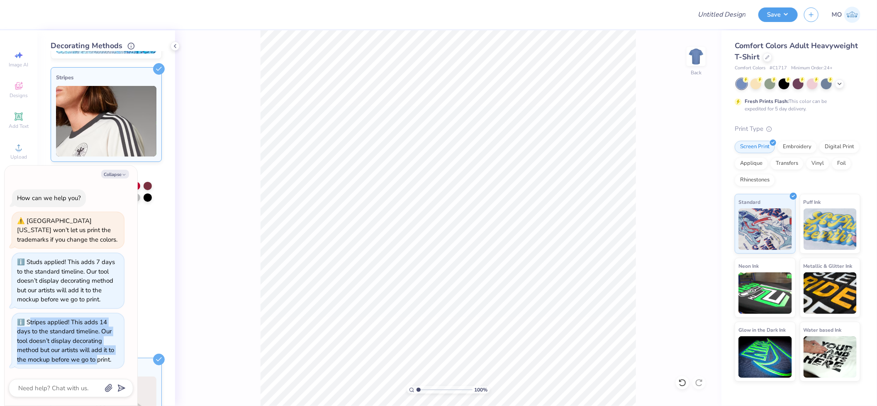
drag, startPoint x: 32, startPoint y: 322, endPoint x: 97, endPoint y: 357, distance: 75.0
click at [97, 357] on div "Stripes applied! This adds 14 days to the standard timeline. Our tool doesn’t d…" at bounding box center [65, 341] width 97 height 46
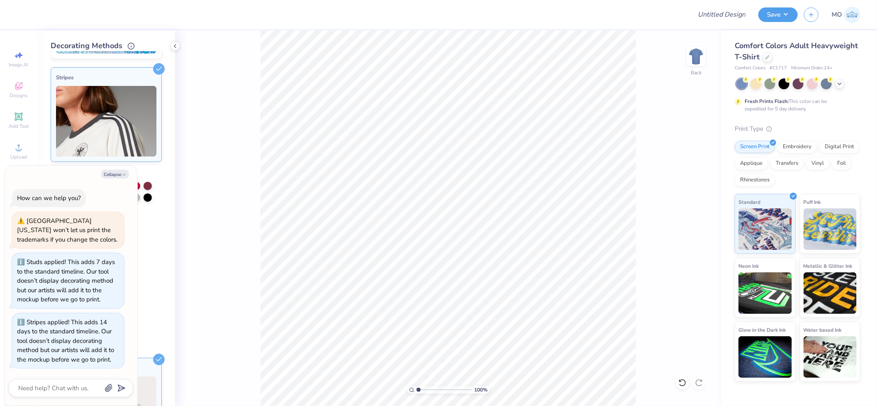
drag, startPoint x: 97, startPoint y: 357, endPoint x: 104, endPoint y: 361, distance: 7.8
click at [104, 361] on div "Stripes applied! This adds 14 days to the standard timeline. Our tool doesn’t d…" at bounding box center [65, 341] width 97 height 46
click at [119, 174] on button "Collapse" at bounding box center [115, 174] width 28 height 9
type textarea "x"
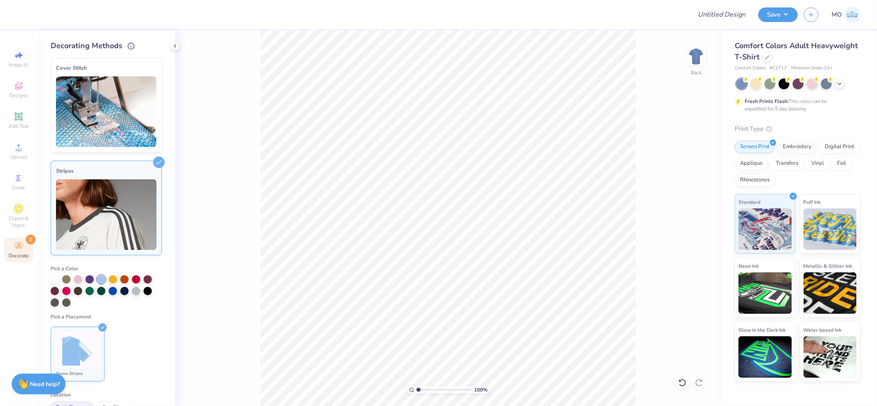
scroll to position [0, 0]
click at [22, 126] on span "Add Text" at bounding box center [19, 126] width 20 height 7
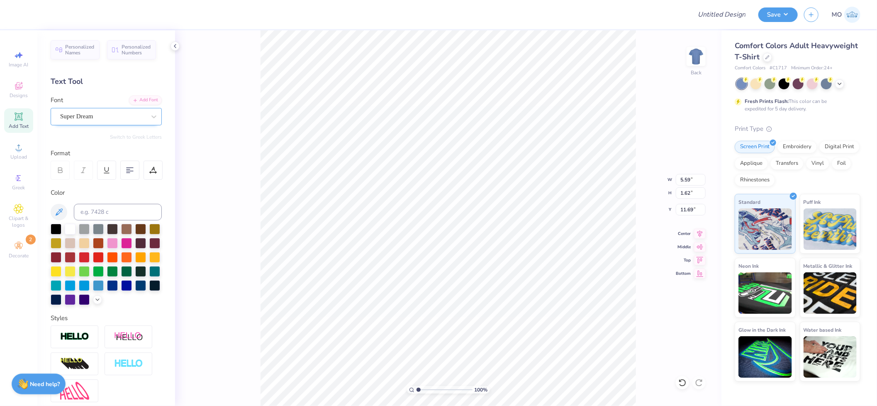
click at [114, 115] on div "Super Dream" at bounding box center [102, 116] width 87 height 13
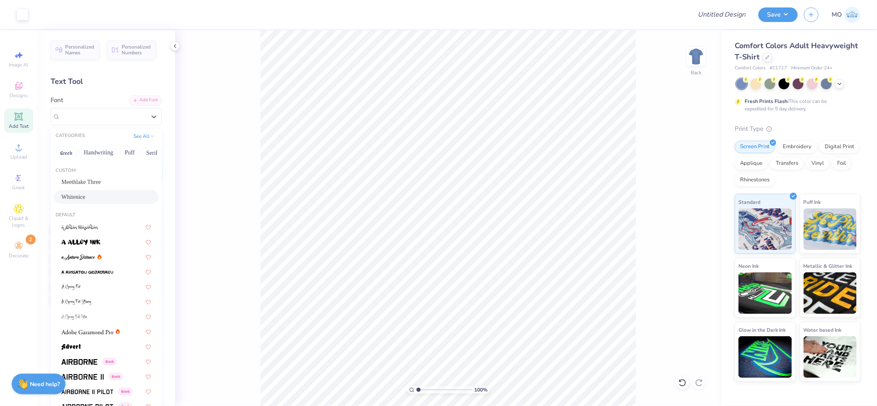
click at [88, 194] on div "Whitenice" at bounding box center [106, 196] width 90 height 9
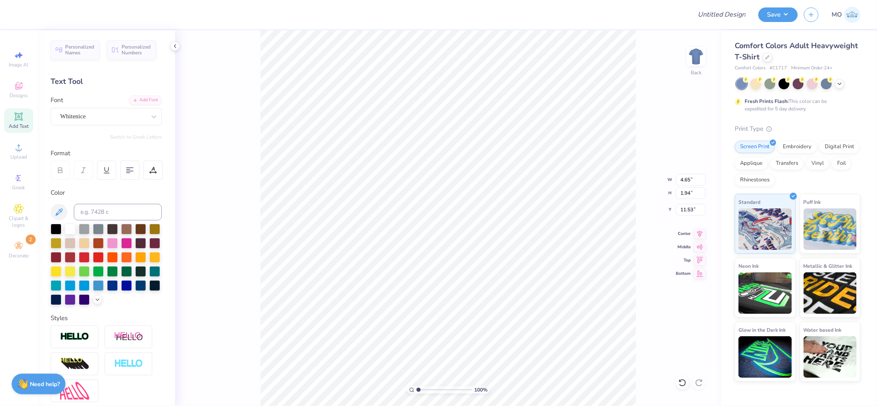
scroll to position [7, 1]
type textarea "Hello"
click at [72, 345] on div at bounding box center [75, 336] width 48 height 23
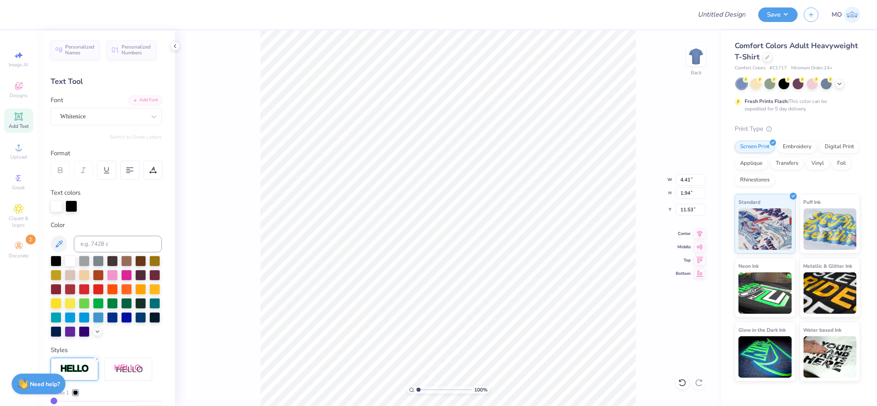
type input "4.41"
type input "1.94"
type input "11.53"
drag, startPoint x: 418, startPoint y: 390, endPoint x: 452, endPoint y: 388, distance: 34.5
type input "7.14"
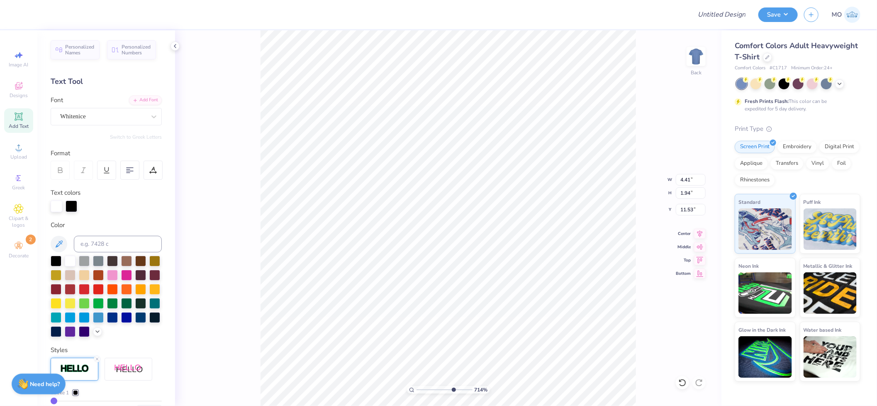
click at [452, 388] on input "range" at bounding box center [444, 389] width 56 height 7
type input "9.74"
type input "9.86"
drag, startPoint x: 83, startPoint y: 117, endPoint x: 85, endPoint y: 124, distance: 6.4
click at [84, 117] on div "Whitenice" at bounding box center [102, 116] width 87 height 13
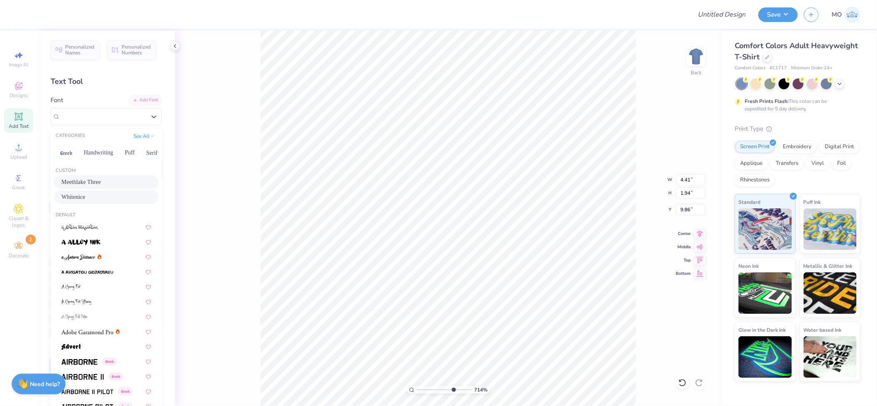
click at [101, 185] on span "Meethlake Three" at bounding box center [80, 181] width 39 height 9
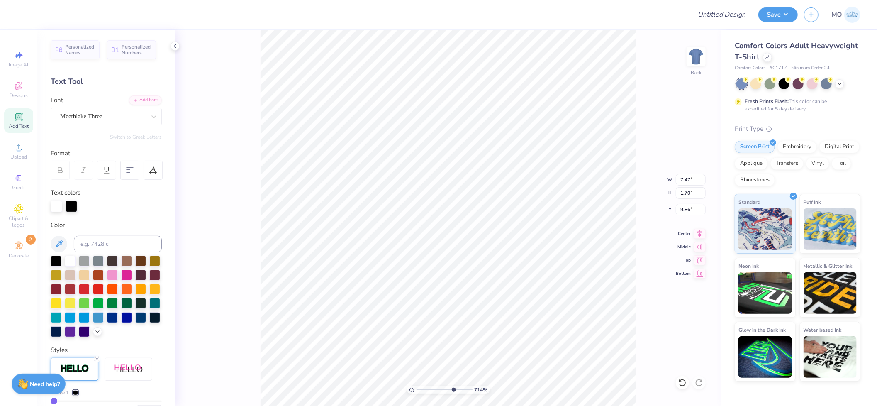
type input "7.47"
type input "1.70"
type input "9.98"
click at [91, 380] on div at bounding box center [75, 368] width 48 height 23
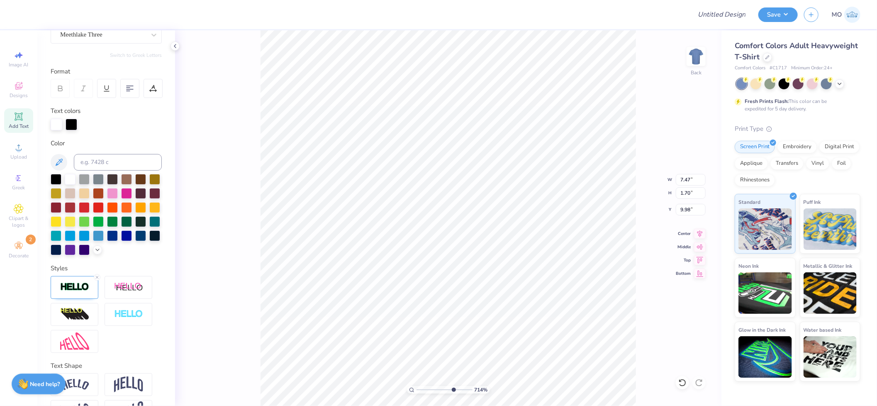
scroll to position [122, 0]
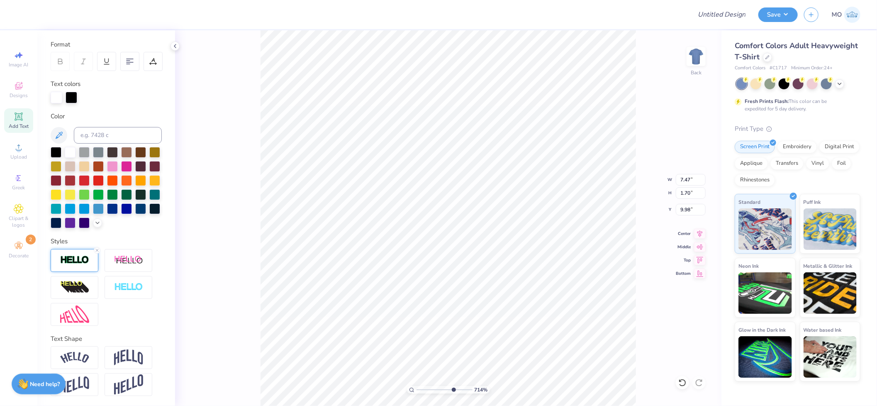
click at [79, 257] on img at bounding box center [74, 260] width 29 height 10
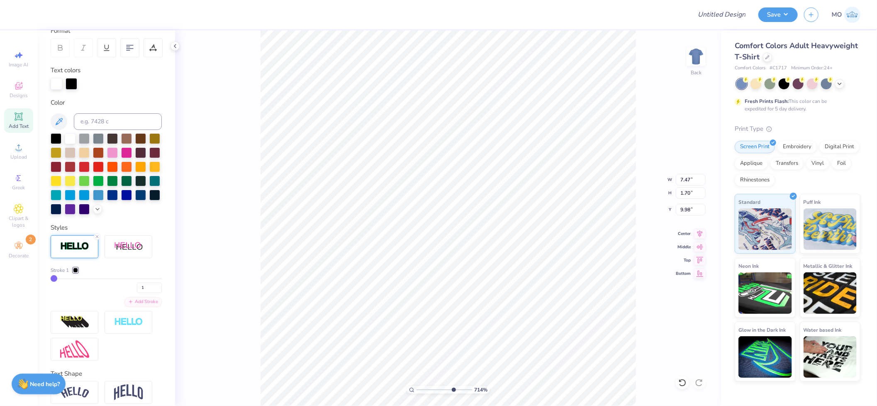
type input "3"
type input "4"
type input "5"
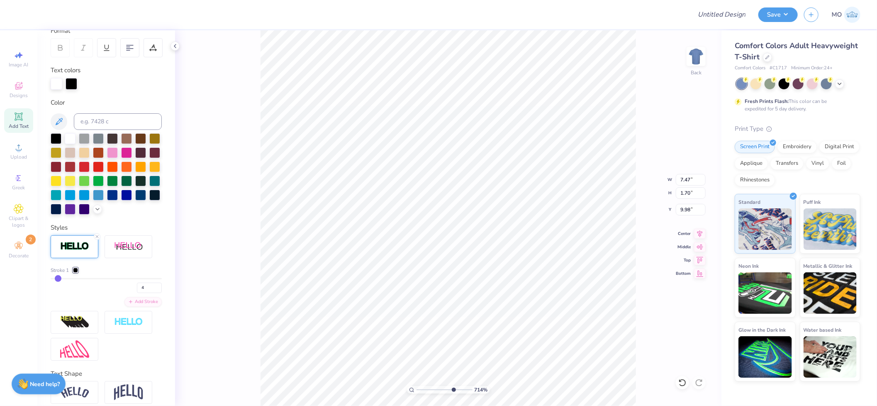
type input "5"
type input "6"
type input "7"
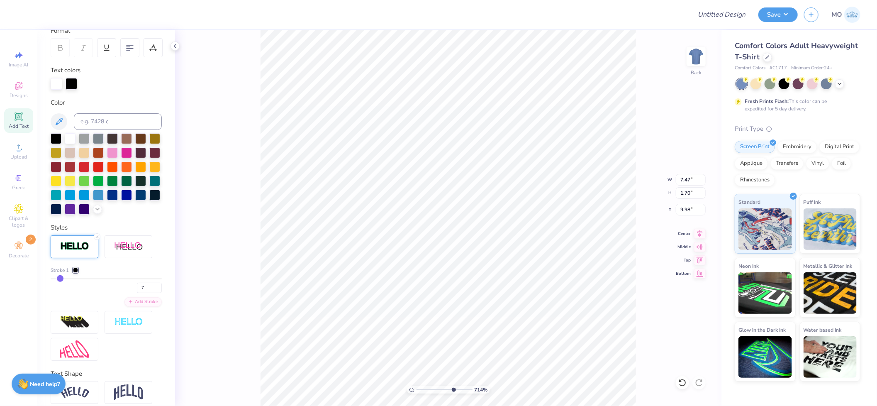
type input "8"
type input "9"
type input "10"
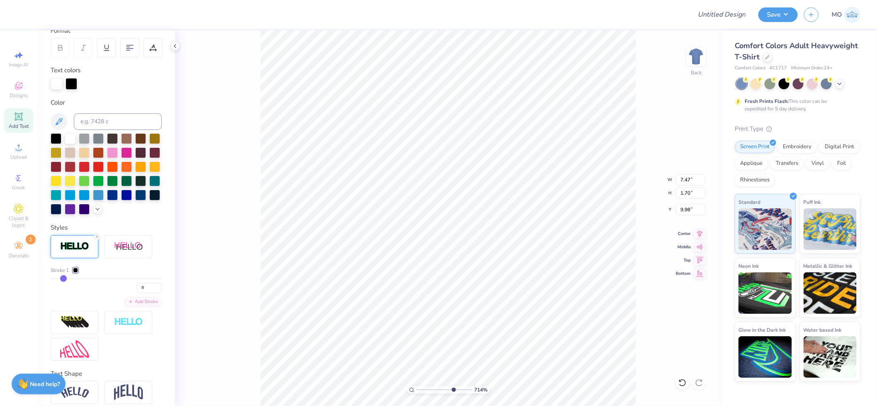
type input "10"
type input "11"
type input "12"
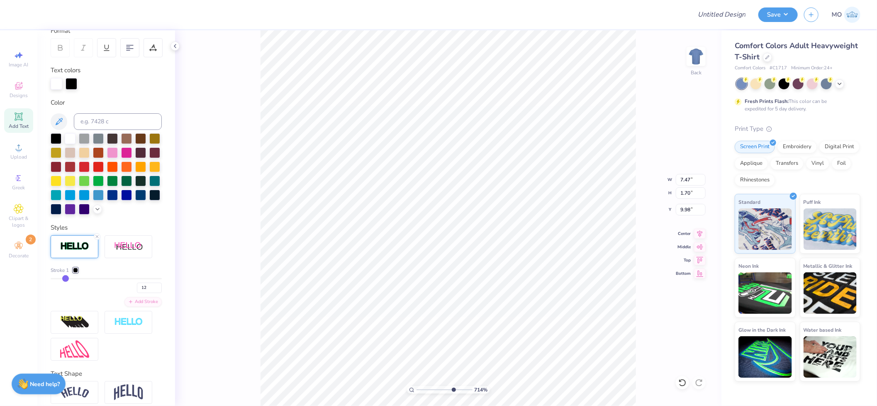
drag, startPoint x: 56, startPoint y: 292, endPoint x: 65, endPoint y: 292, distance: 9.1
type input "12"
click at [65, 279] on input "range" at bounding box center [106, 278] width 111 height 1
type input "7.81"
type input "2.03"
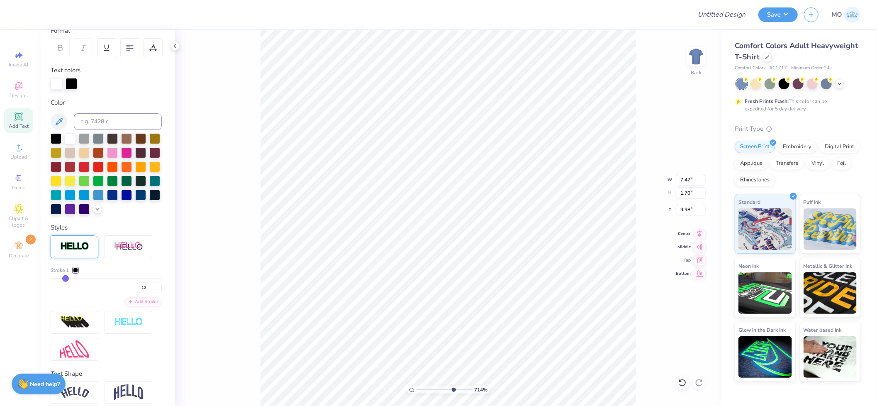
type input "9.82"
type input "11"
type input "10"
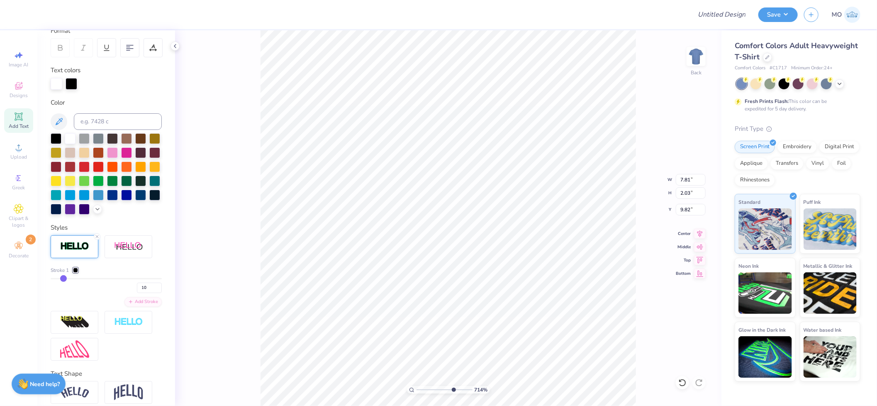
type input "9"
type input "8"
type input "7"
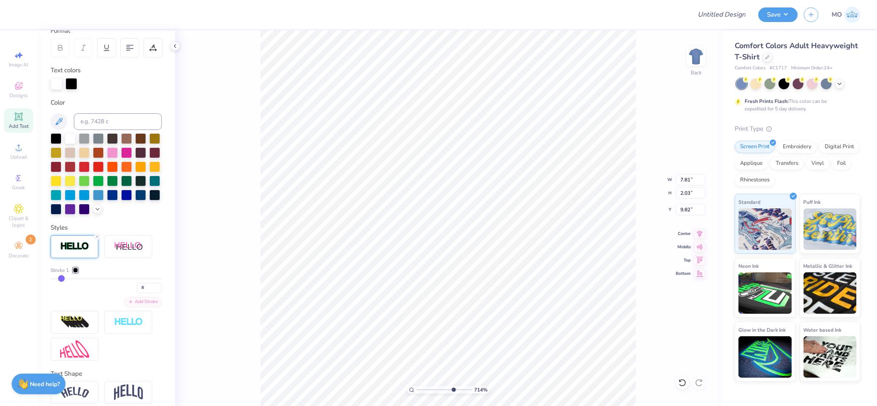
type input "7"
type input "6"
drag, startPoint x: 65, startPoint y: 292, endPoint x: 58, endPoint y: 291, distance: 6.6
type input "6"
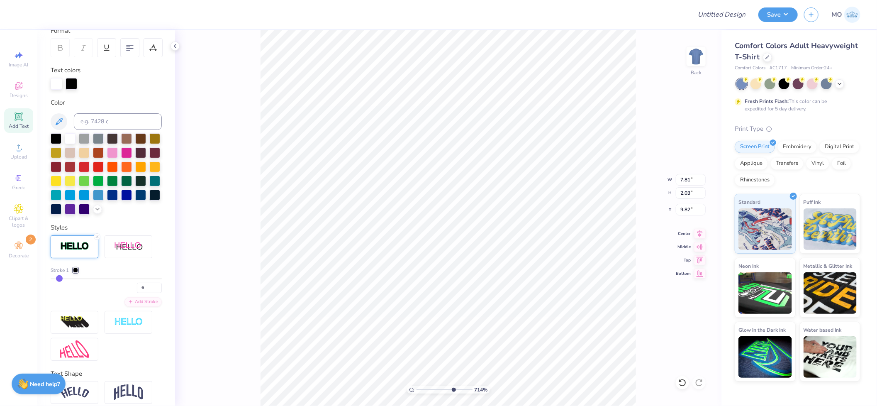
click at [58, 279] on input "range" at bounding box center [106, 278] width 111 height 1
type input "7.63"
type input "1.85"
type input "9.91"
type input "5"
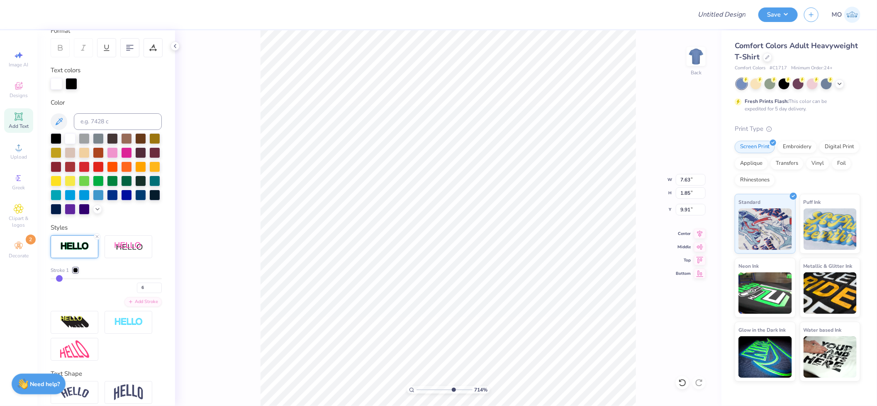
type input "5"
click at [58, 279] on input "range" at bounding box center [106, 278] width 111 height 1
click at [56, 279] on input "range" at bounding box center [106, 278] width 111 height 1
drag, startPoint x: 451, startPoint y: 391, endPoint x: 421, endPoint y: 388, distance: 30.0
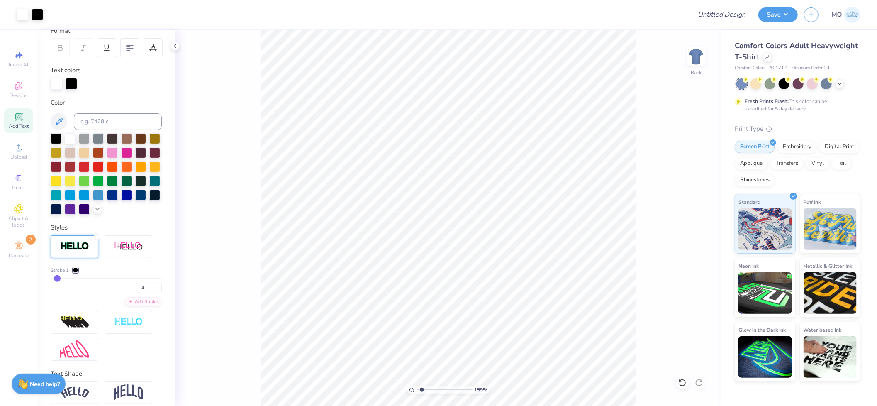
click at [421, 388] on input "range" at bounding box center [444, 389] width 56 height 7
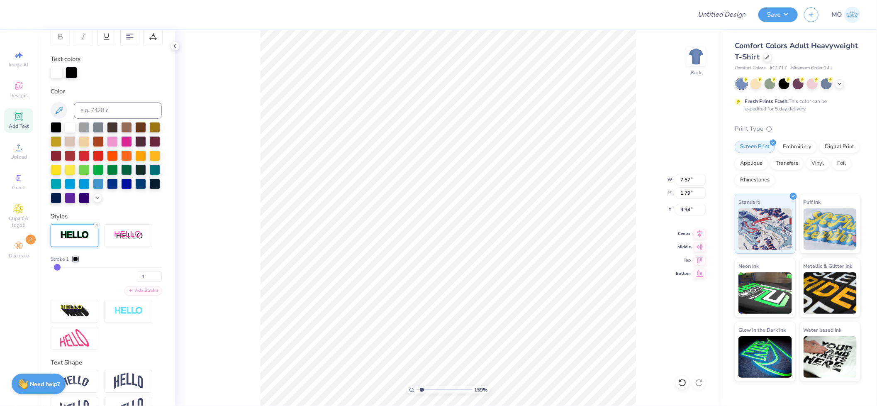
scroll to position [171, 0]
